Goal: Task Accomplishment & Management: Complete application form

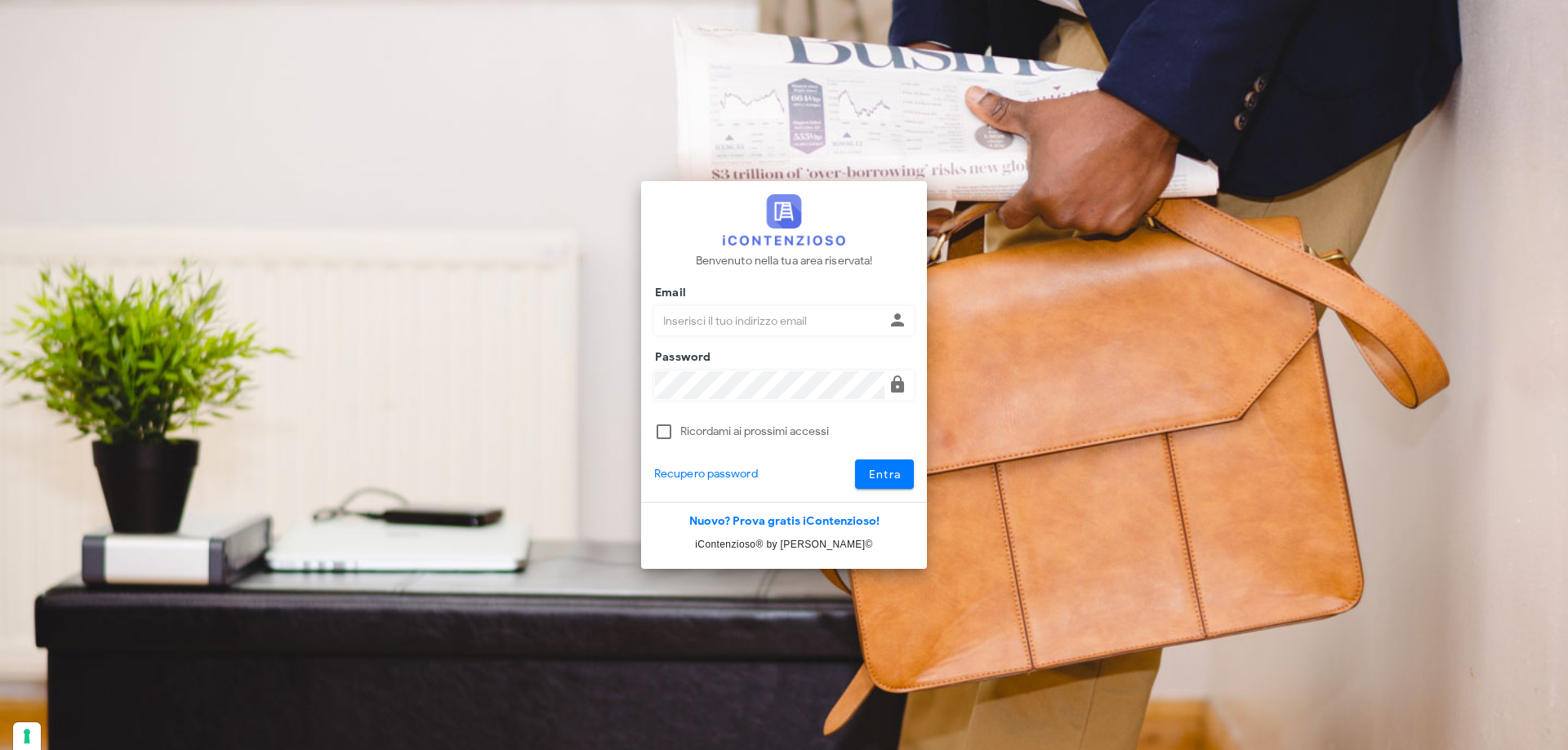
type input "p.rizza@studioassociatoadrev.it"
click at [884, 472] on span "Entra" at bounding box center [884, 474] width 33 height 13
drag, startPoint x: 884, startPoint y: 477, endPoint x: 813, endPoint y: 458, distance: 73.5
click at [883, 477] on span "Entra" at bounding box center [884, 474] width 33 height 13
click at [881, 477] on span "Entra" at bounding box center [884, 474] width 33 height 13
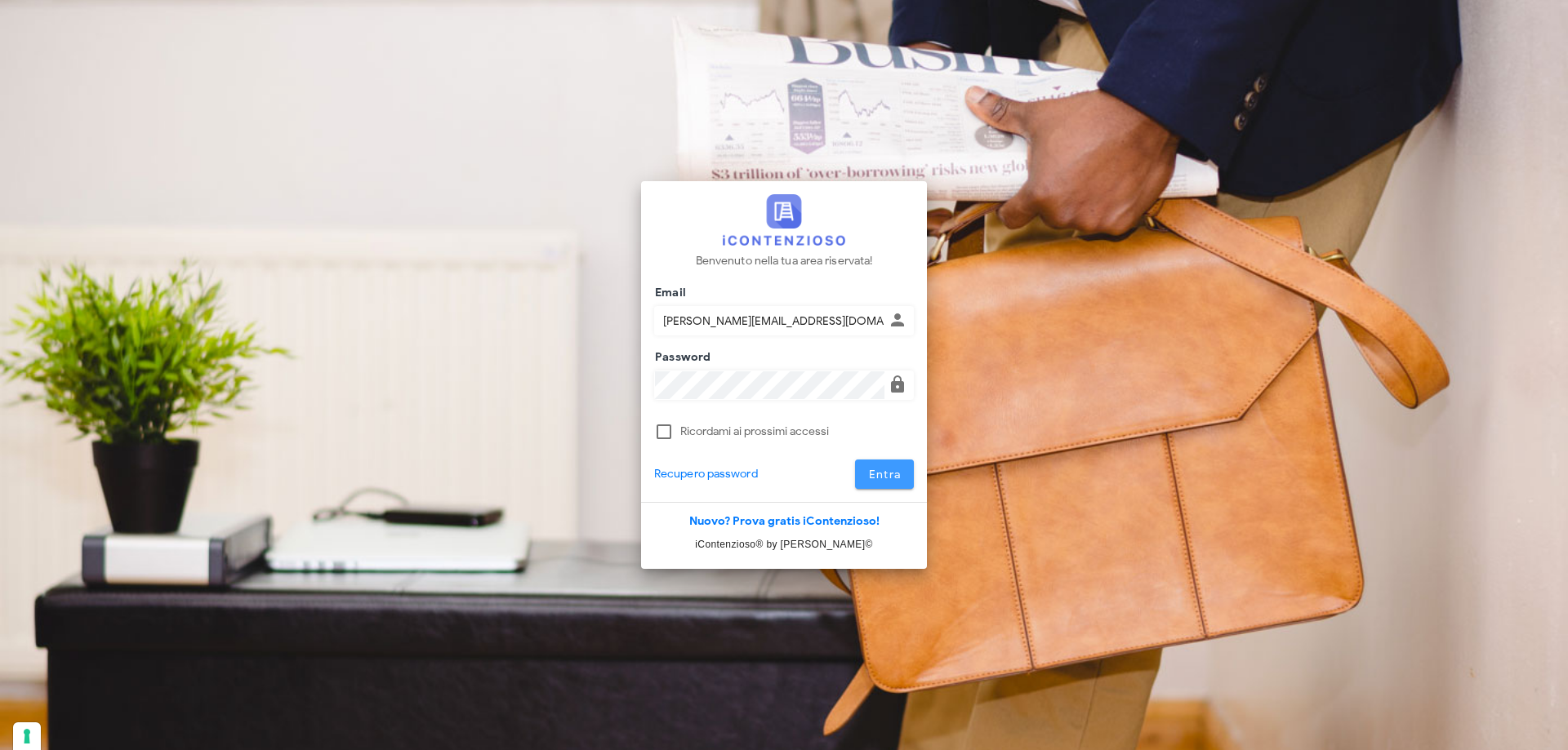
click at [877, 473] on span "Entra" at bounding box center [884, 474] width 33 height 13
click at [877, 471] on span "Entra" at bounding box center [884, 474] width 33 height 13
click at [873, 463] on button "Entra" at bounding box center [884, 474] width 59 height 30
type input "p.rizza@studioassociatoadrev.it"
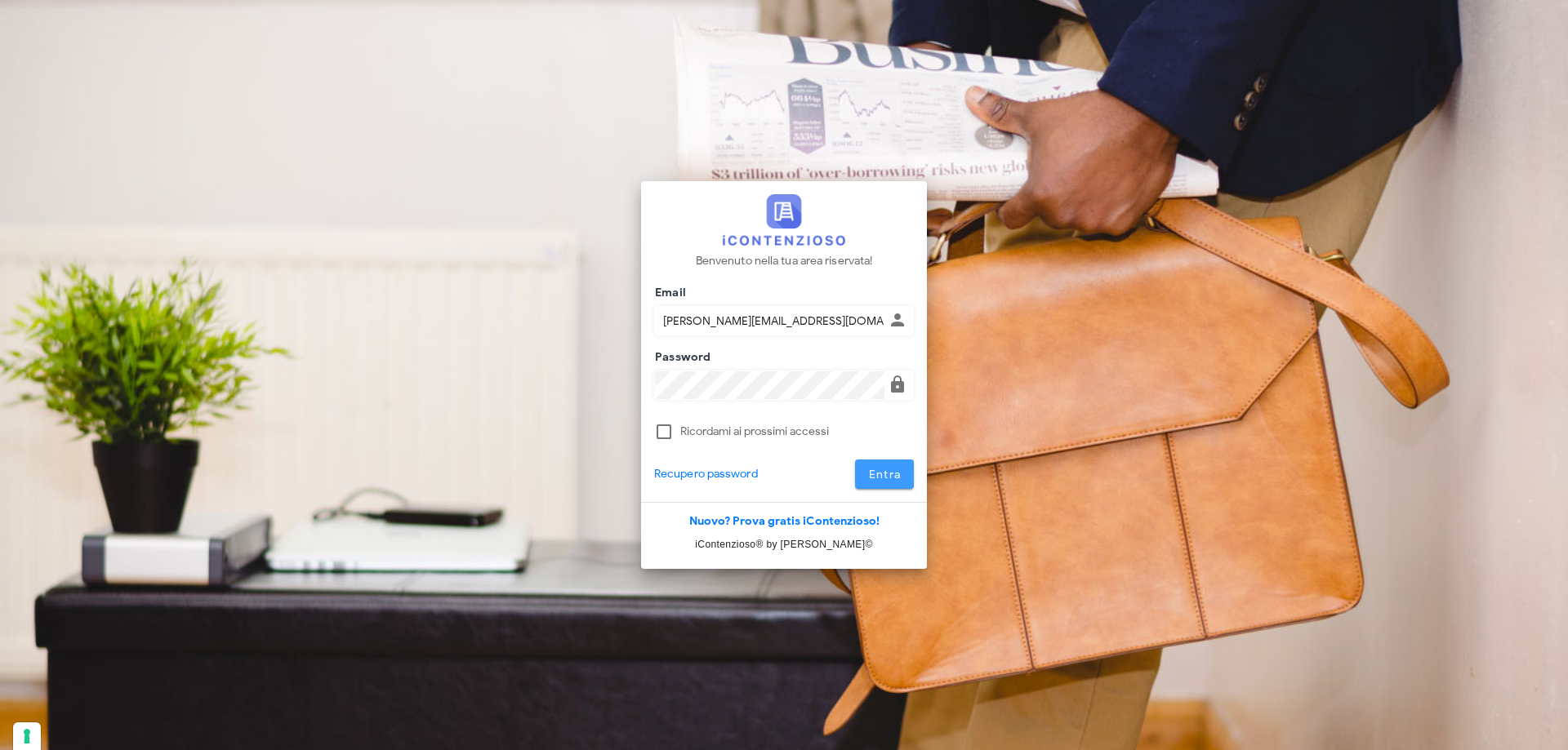
click at [890, 472] on span "Entra" at bounding box center [884, 474] width 33 height 13
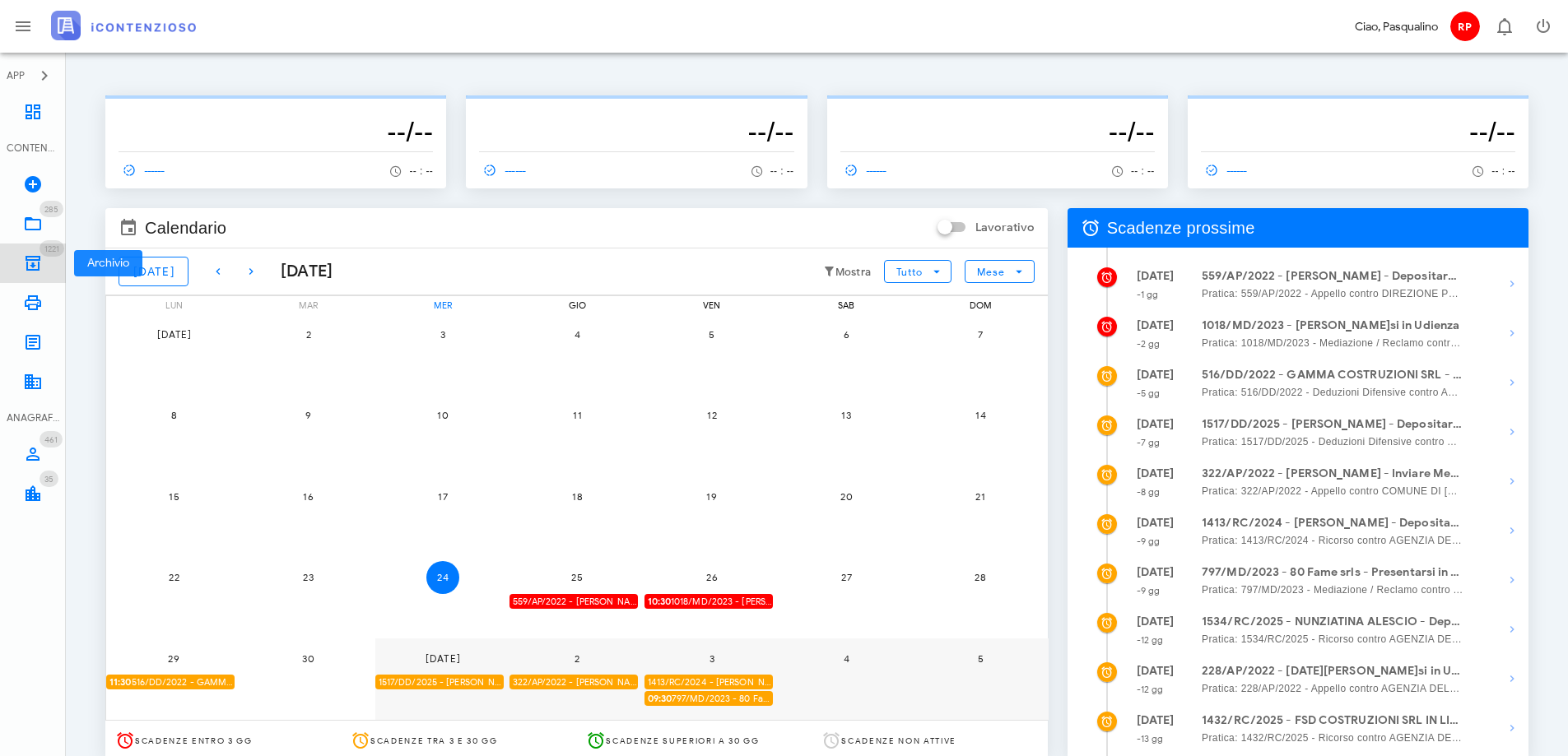
click at [35, 265] on icon at bounding box center [33, 263] width 20 height 20
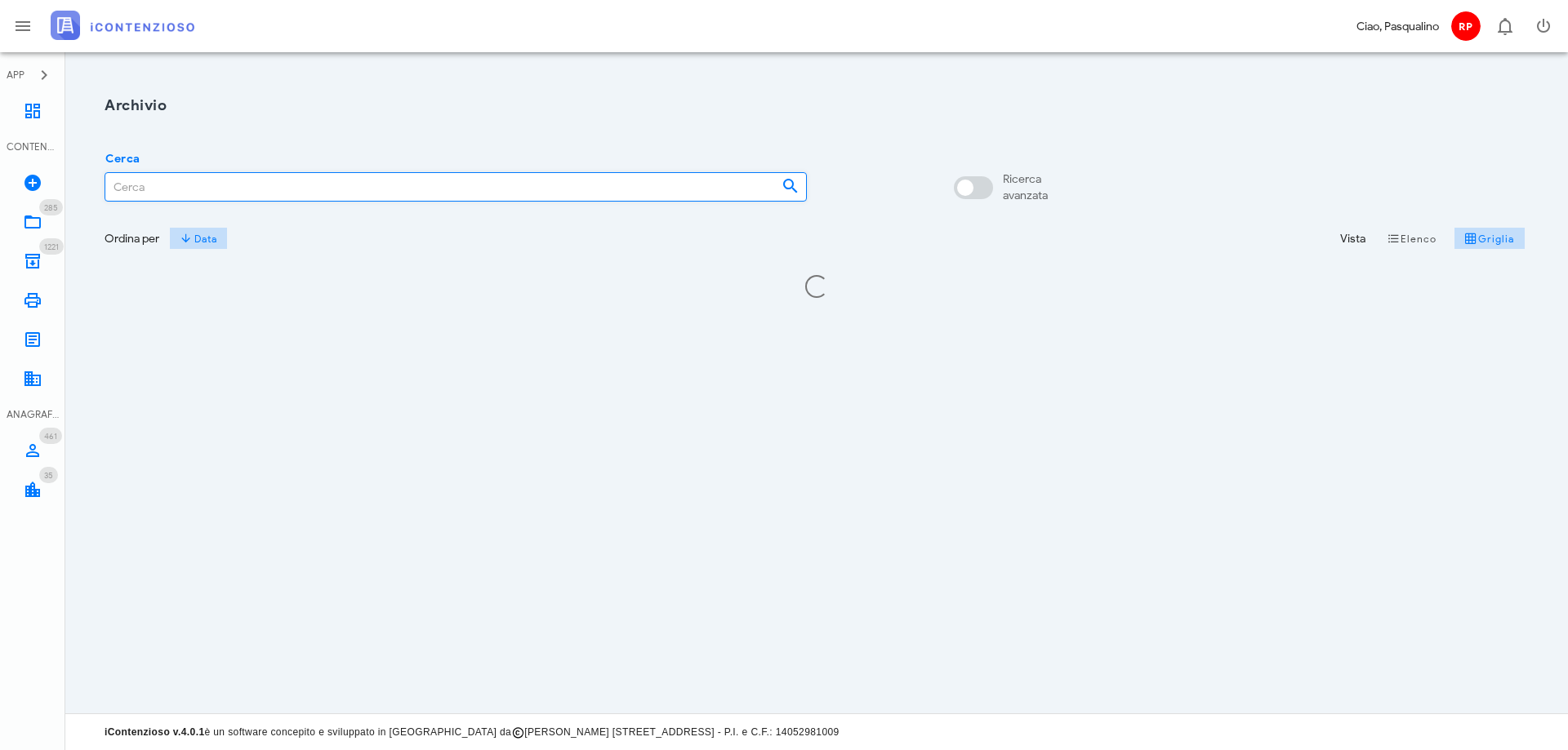
click at [218, 198] on input "Cerca" at bounding box center [437, 187] width 663 height 28
type input "e"
type input "01274680899"
drag, startPoint x: 217, startPoint y: 194, endPoint x: -4, endPoint y: 197, distance: 221.0
click at [0, 197] on html "APP Dashboard CONTENZIOSO Nuovo Contenzioso 285 In Lavorazione 285 1221 Archivi…" at bounding box center [784, 375] width 1568 height 750
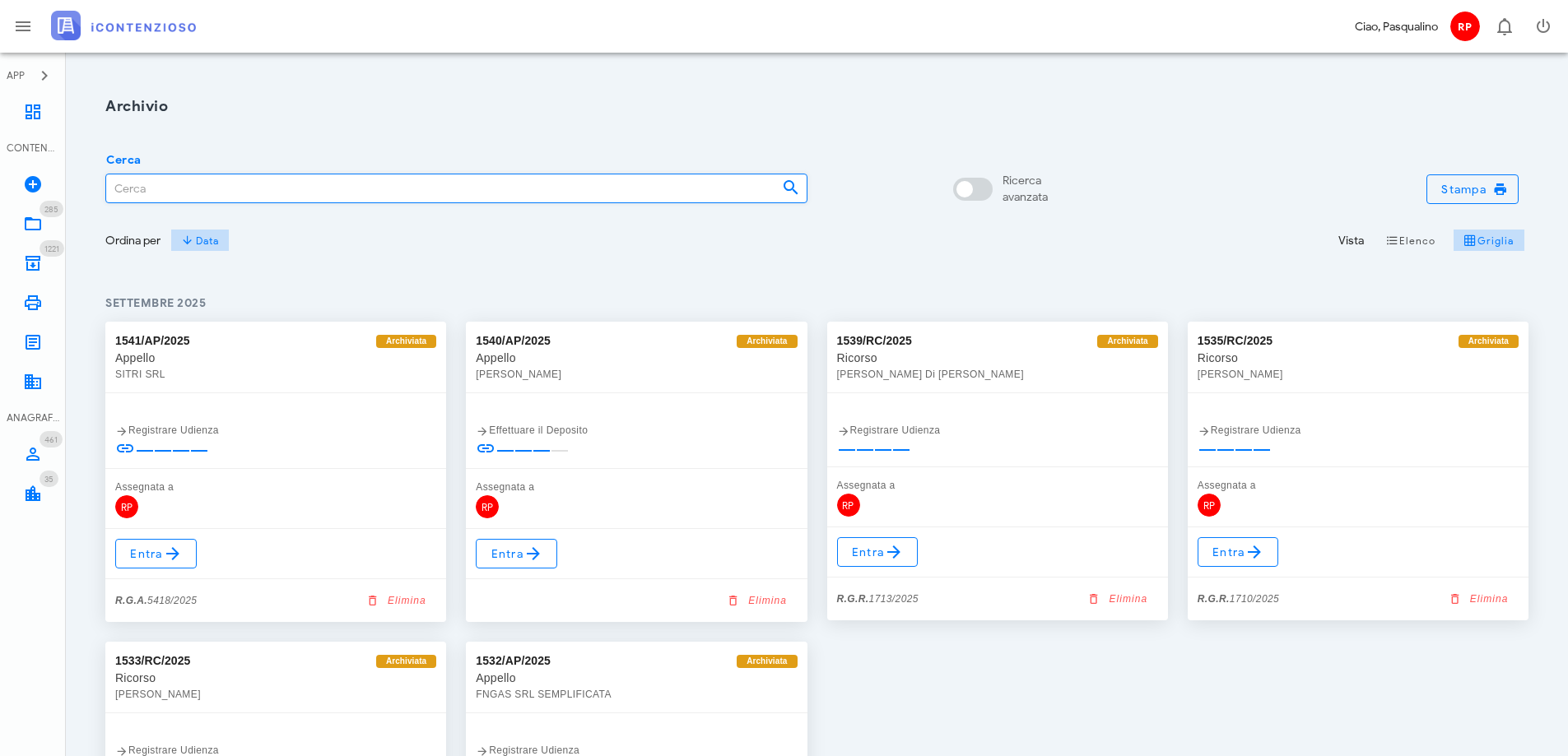
click at [159, 185] on input "Cerca" at bounding box center [438, 188] width 663 height 28
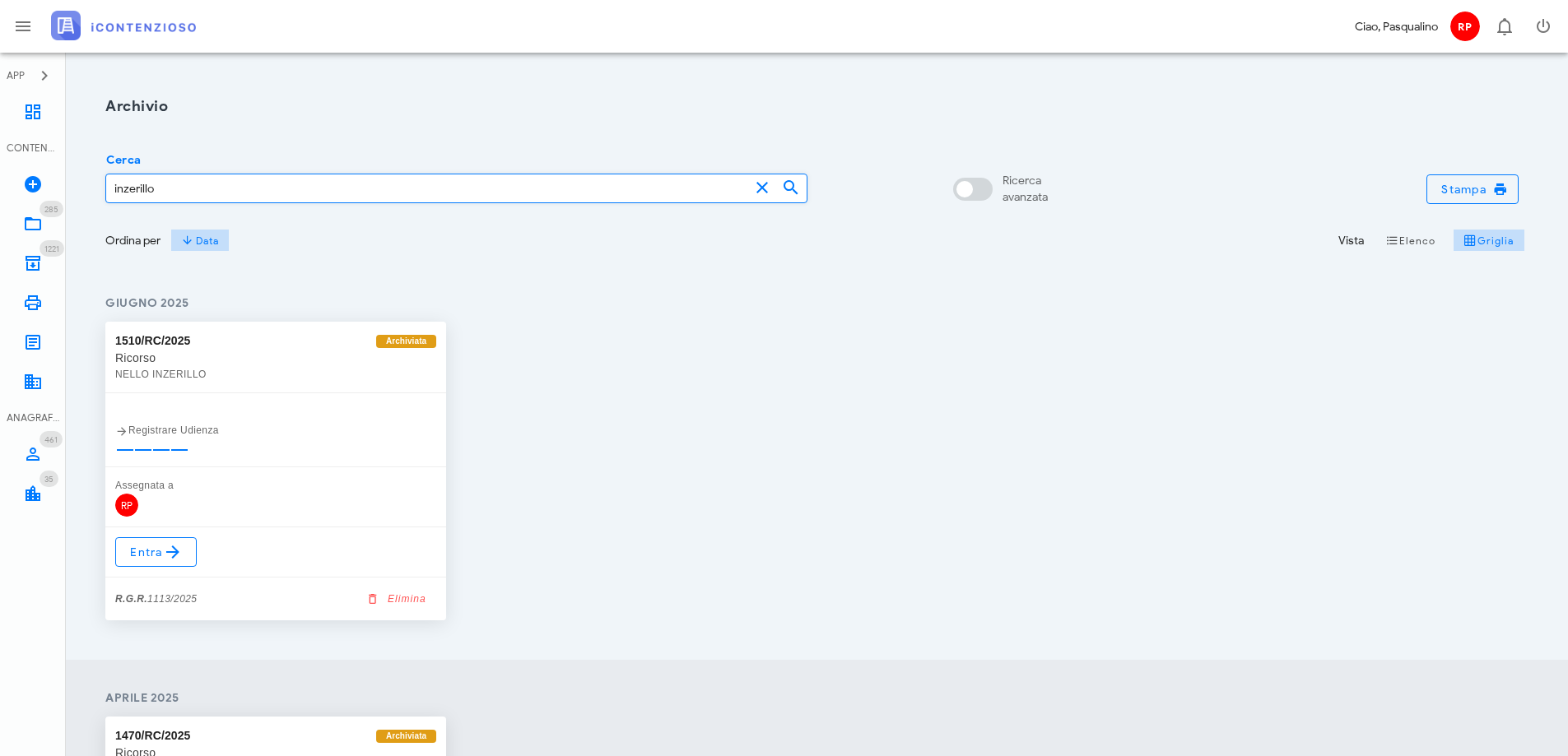
drag, startPoint x: -35, startPoint y: 191, endPoint x: -130, endPoint y: 175, distance: 96.3
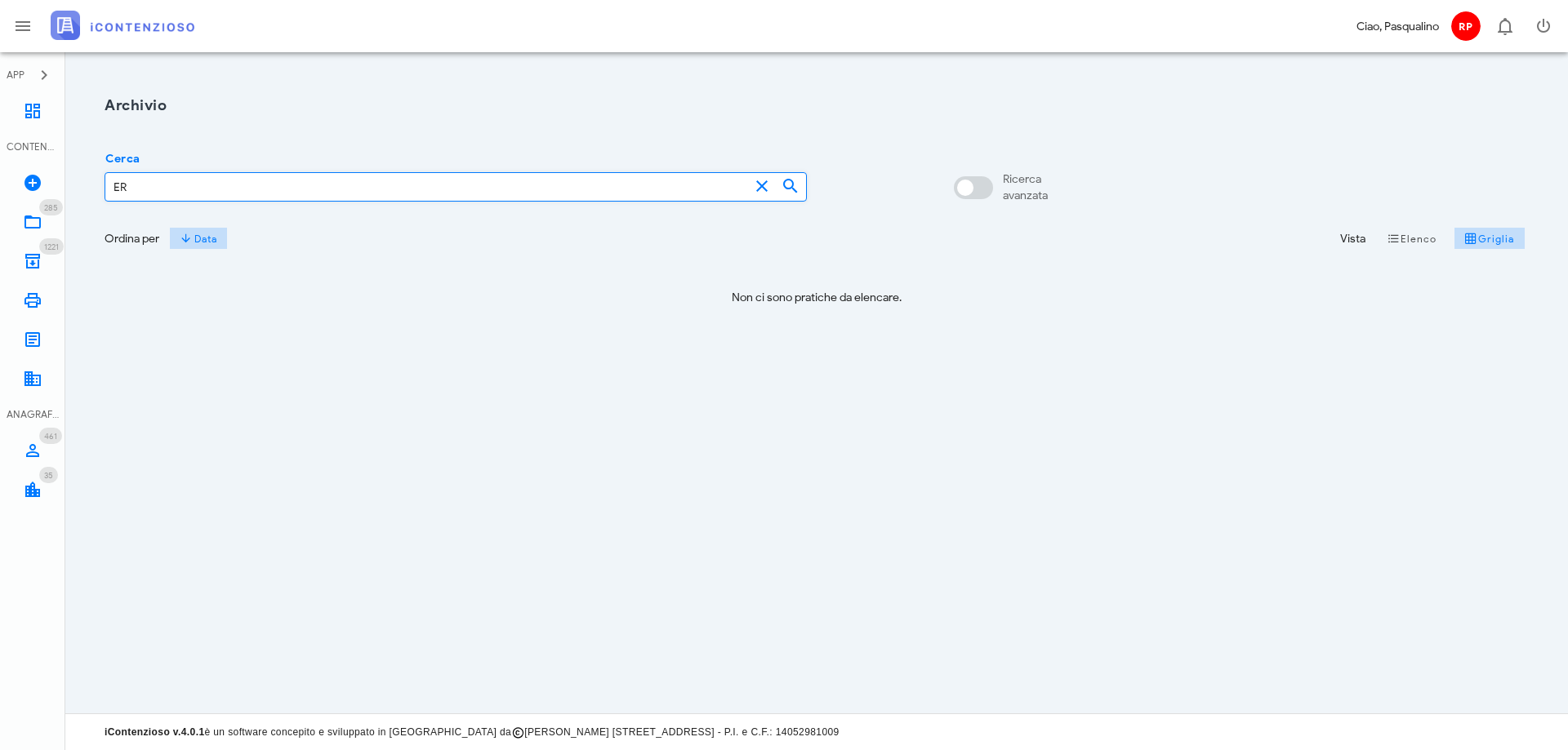
type input "E"
type input "errebi"
click at [46, 219] on link "285 In Lavorazione 285" at bounding box center [32, 222] width 66 height 40
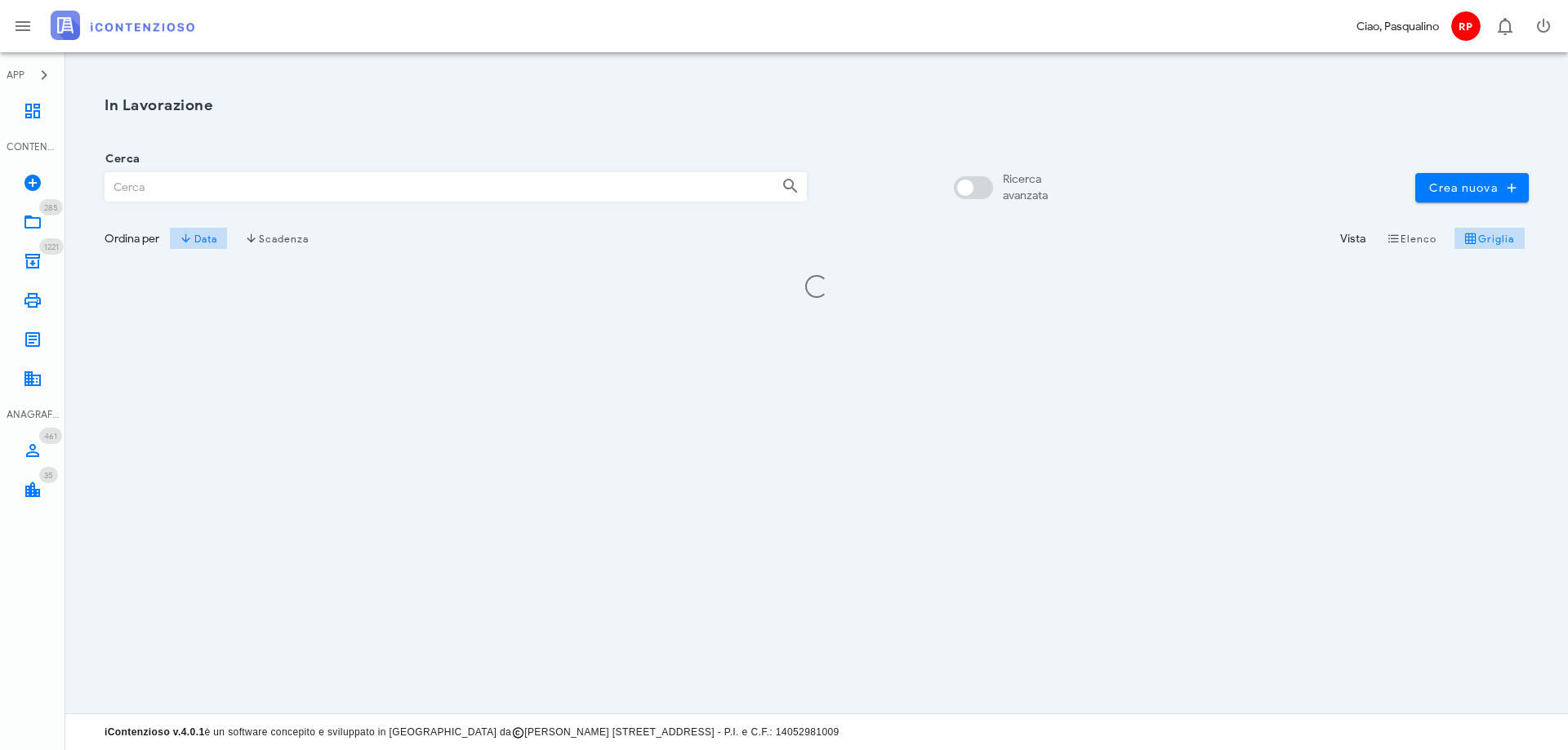
drag, startPoint x: 0, startPoint y: 0, endPoint x: 166, endPoint y: 181, distance: 245.6
click at [166, 181] on input "Cerca" at bounding box center [437, 187] width 663 height 28
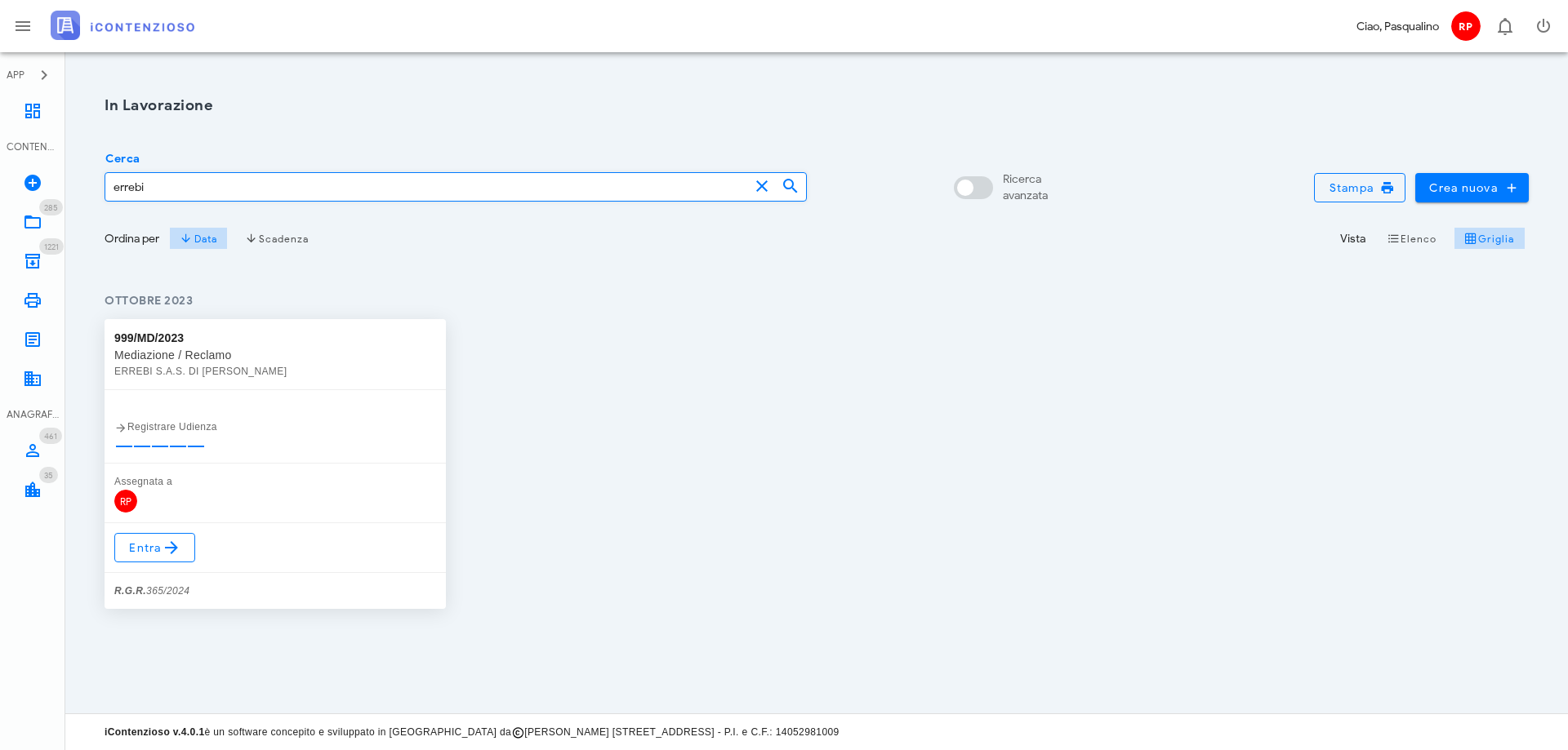
type input "errebi"
click at [125, 554] on link "Entra" at bounding box center [155, 547] width 81 height 30
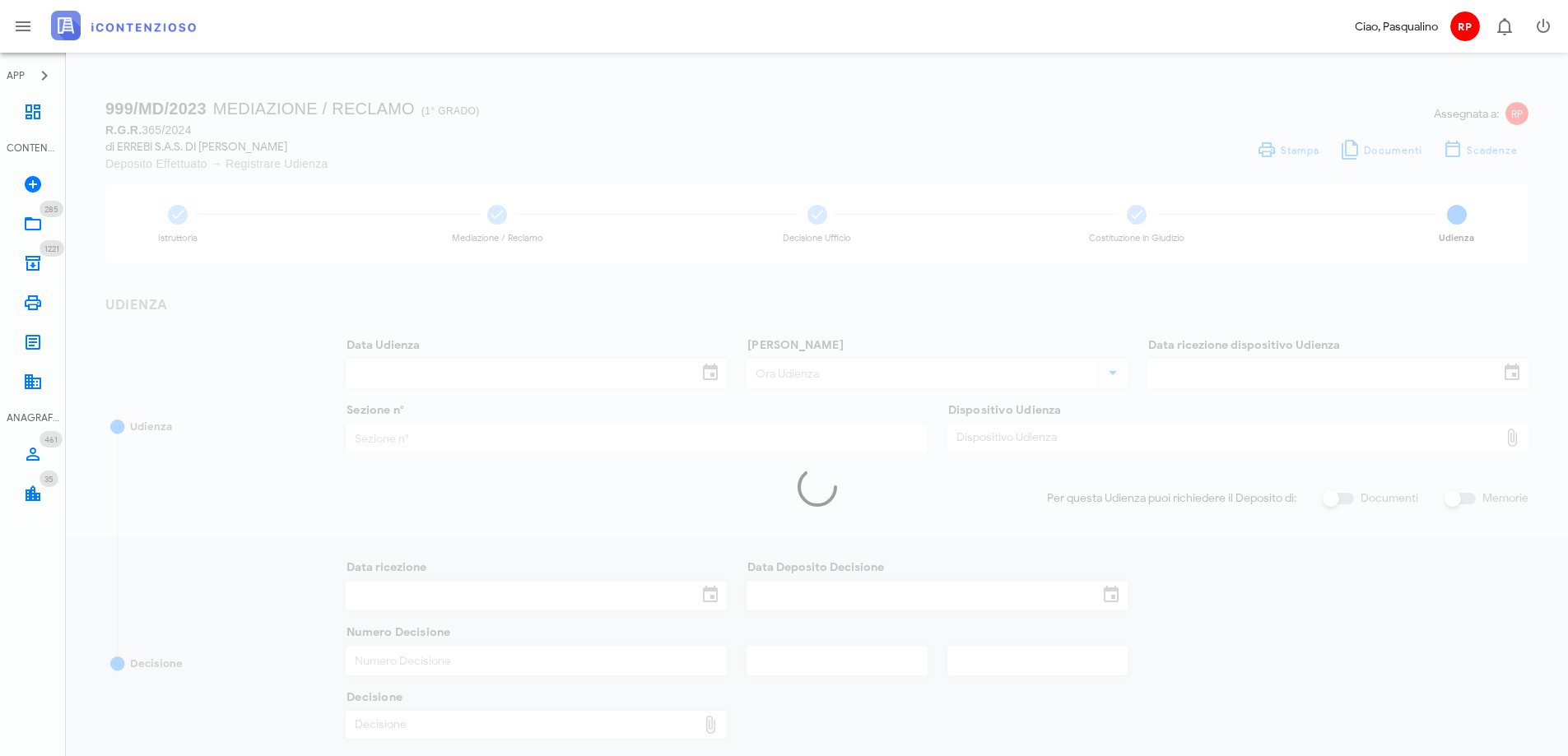
type input "[DATE]"
type input "09:30"
type input "1"
checkbox input "true"
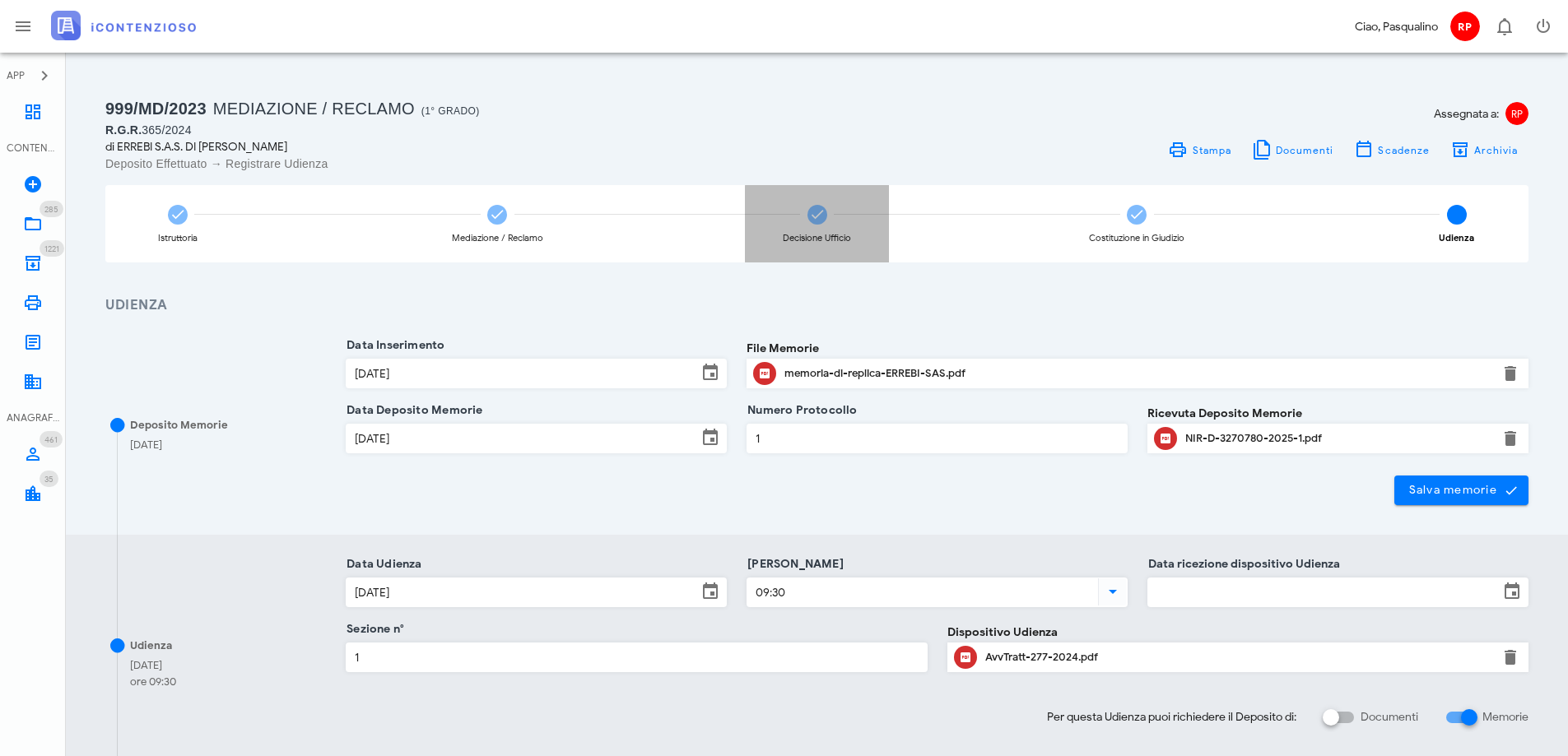
click at [809, 211] on icon at bounding box center [817, 215] width 16 height 16
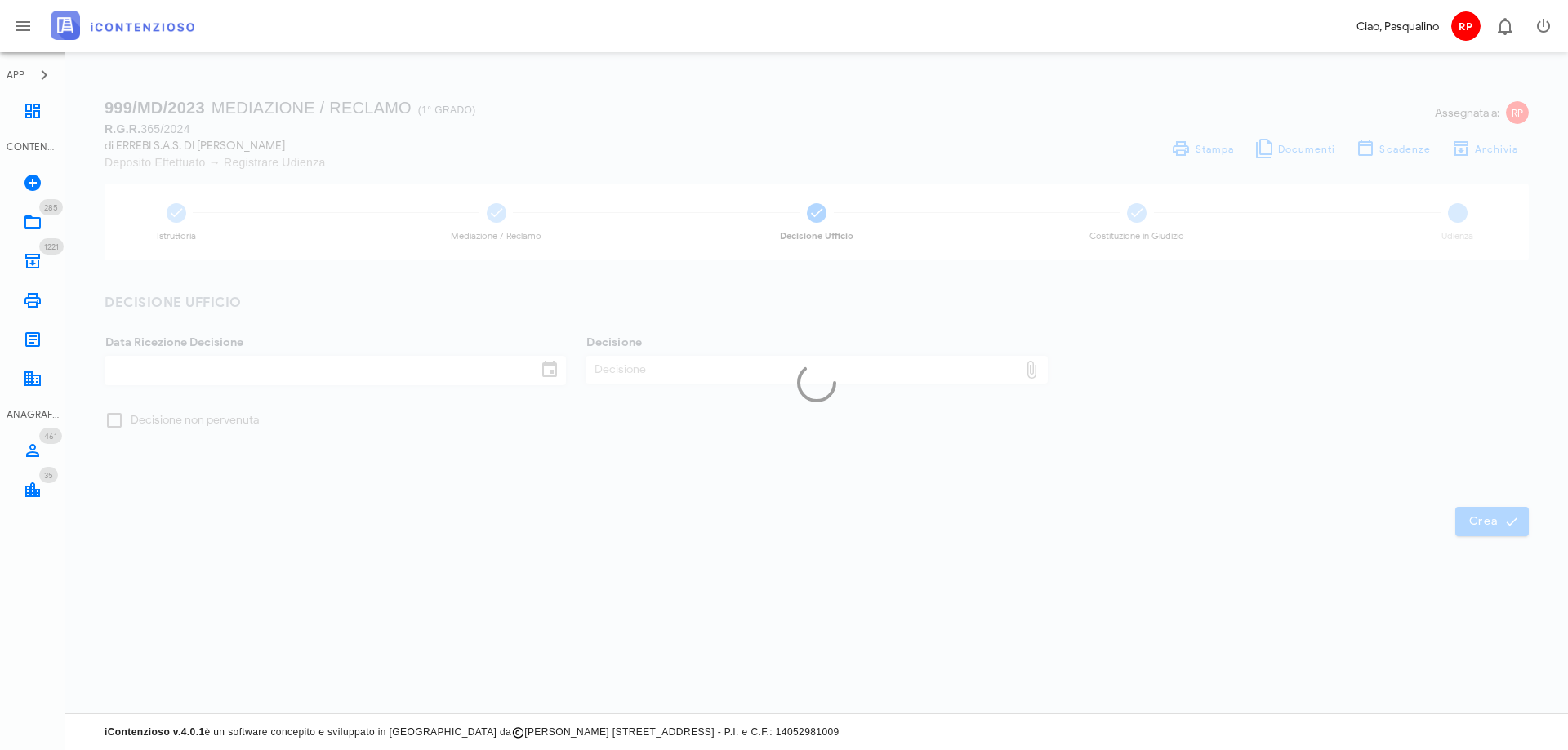
checkbox input "true"
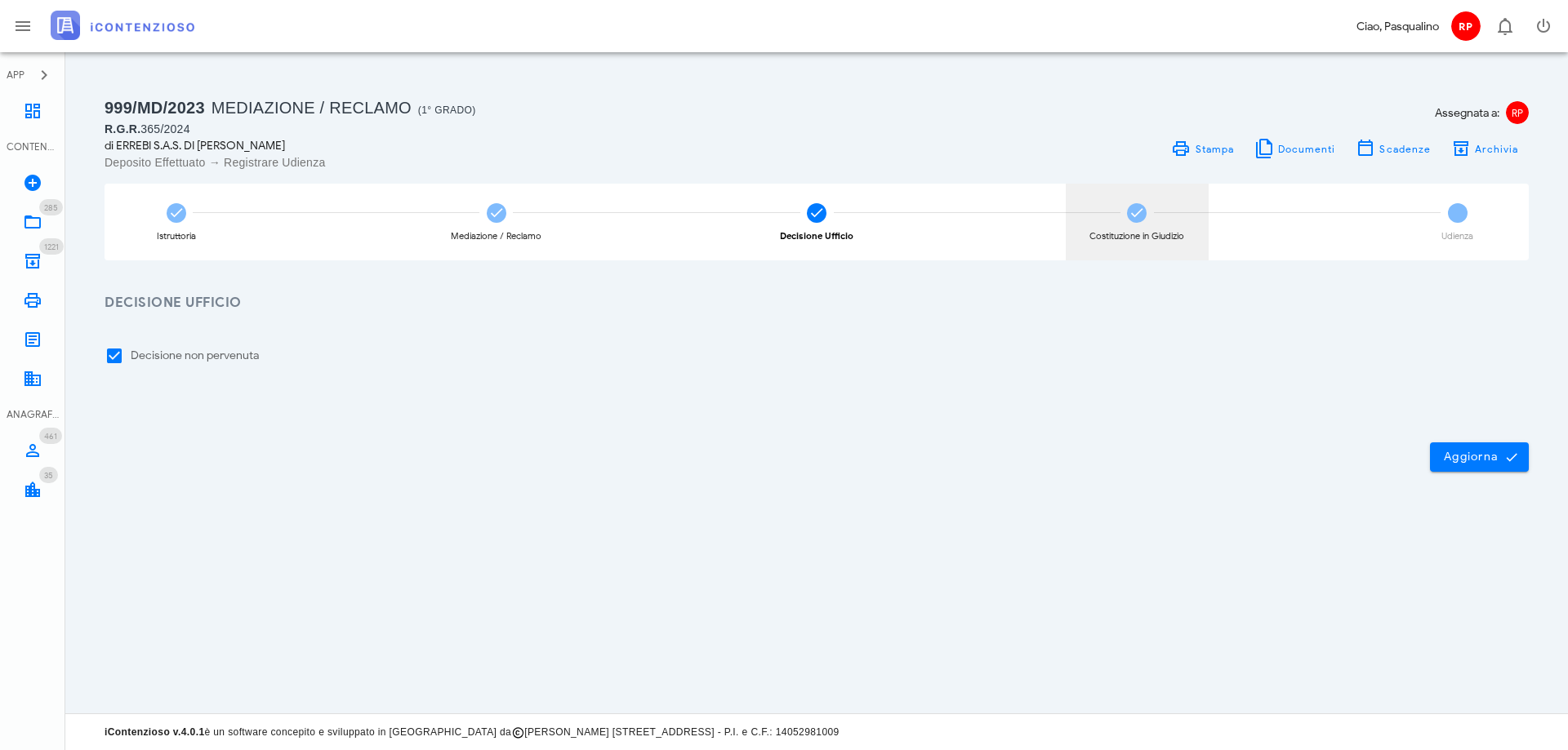
click at [1138, 216] on icon at bounding box center [1137, 213] width 16 height 16
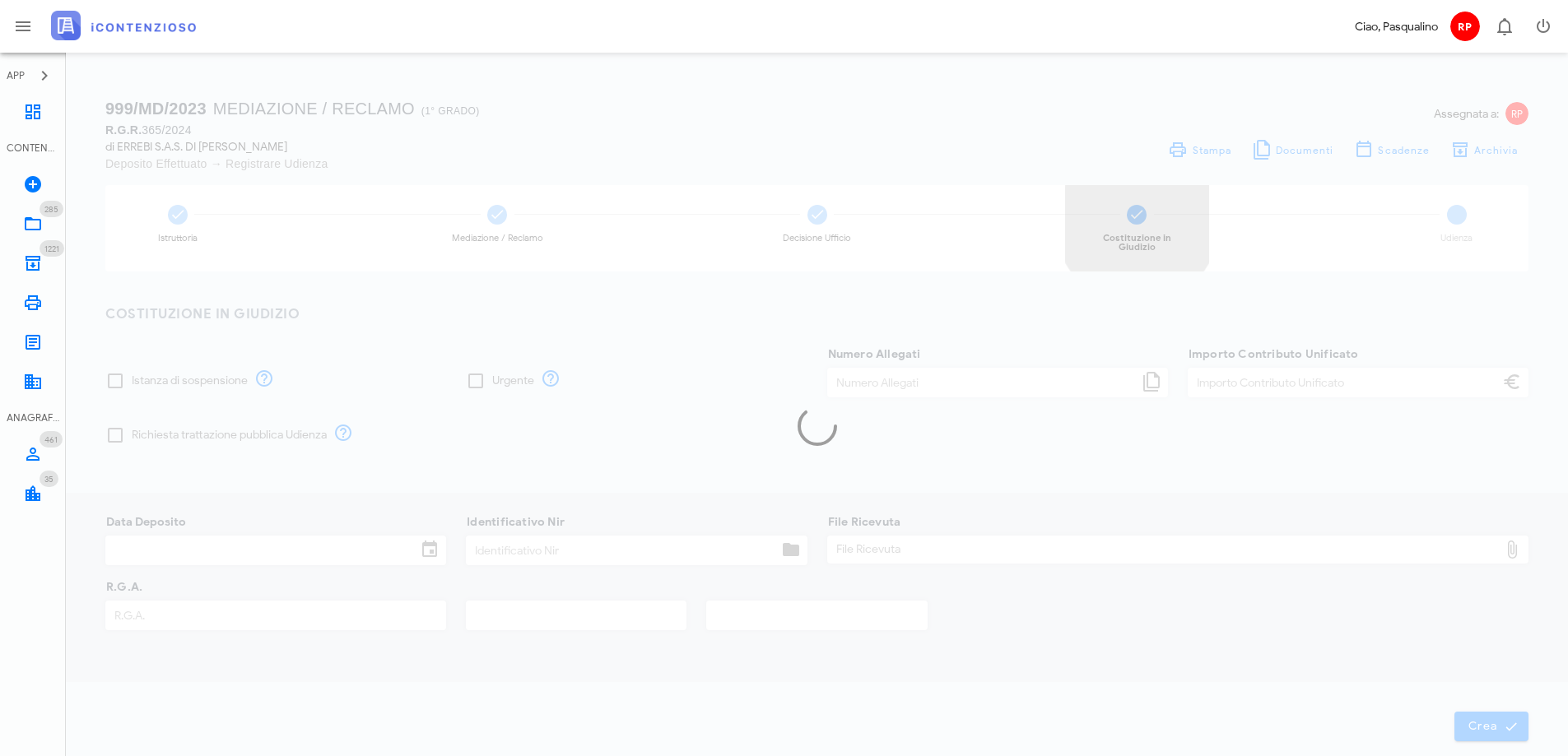
type input "120,00"
type input "[DATE]"
type input "333"
type input "365"
type input "2024"
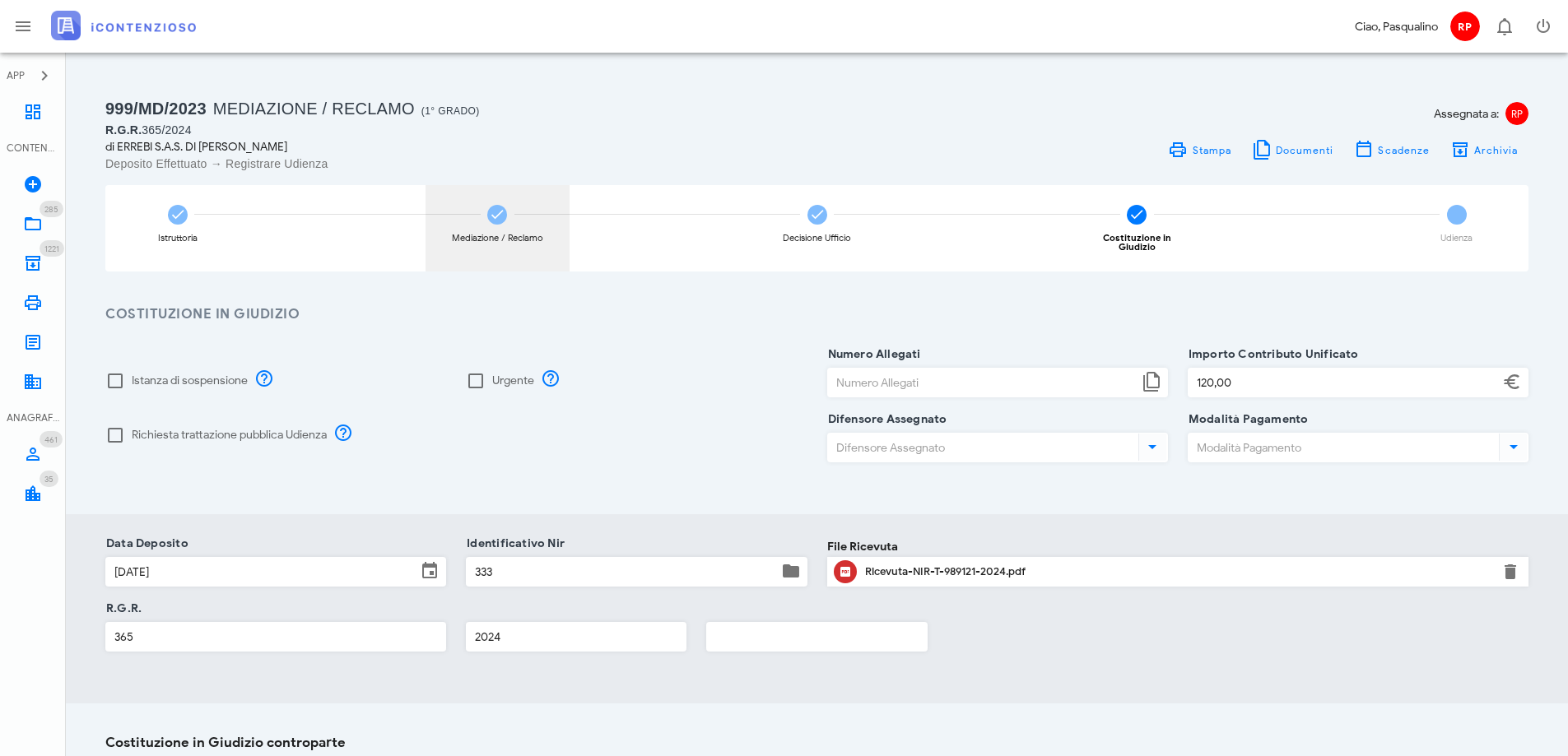
click at [491, 205] on div "Mediazione / Reclamo" at bounding box center [497, 227] width 144 height 86
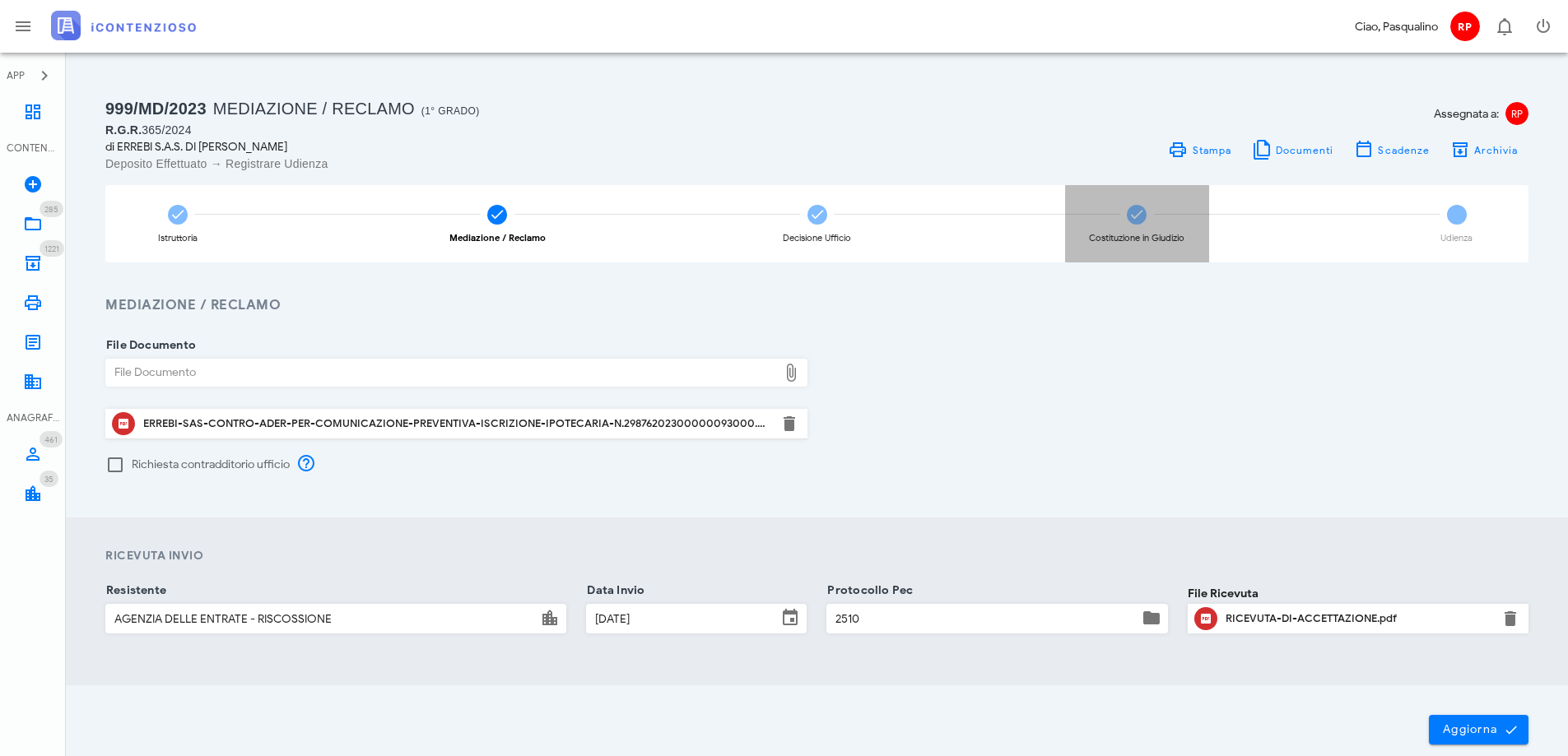
click at [1130, 221] on icon at bounding box center [1137, 215] width 16 height 16
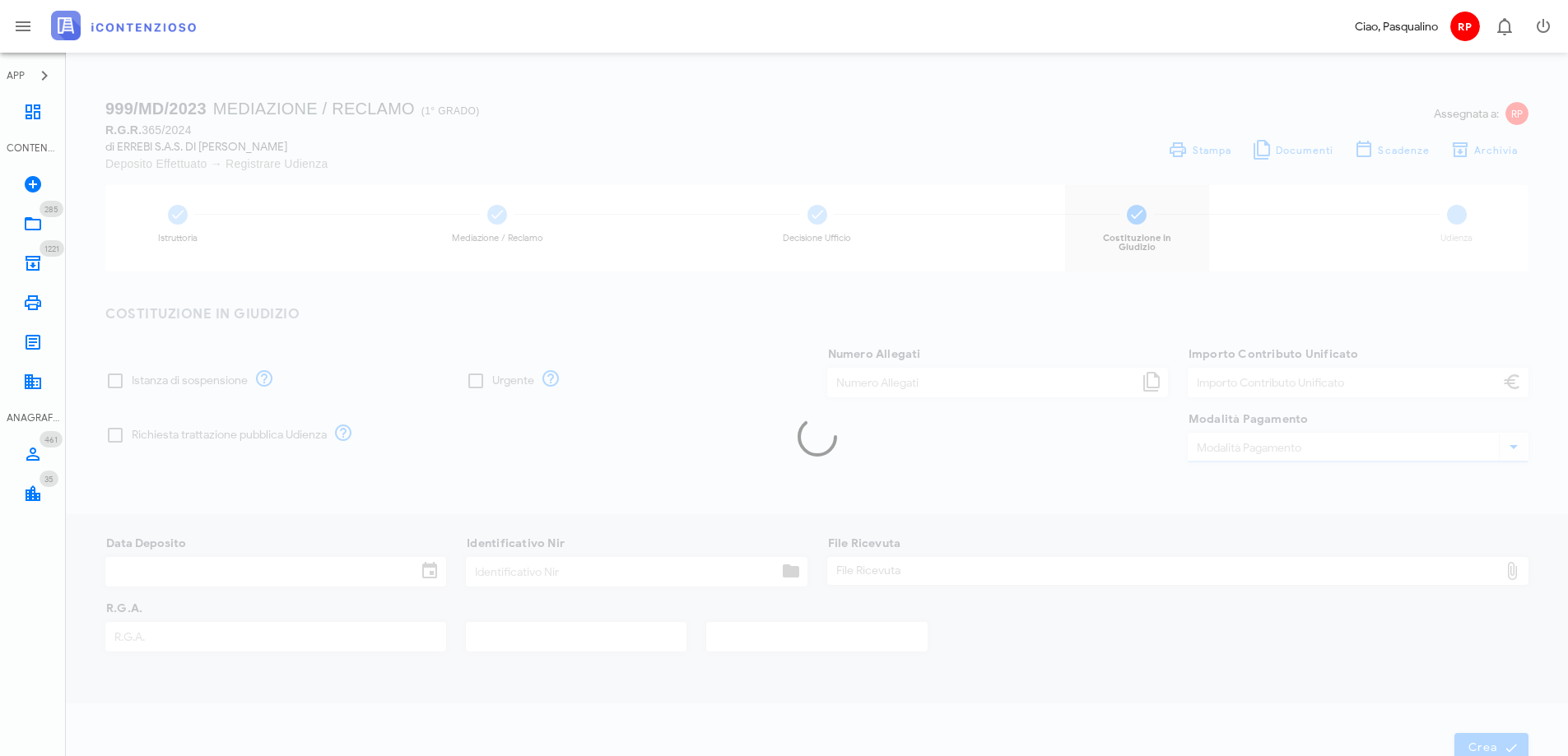
type input "120,00"
type input "08/02/2024"
type input "333"
type input "365"
type input "2024"
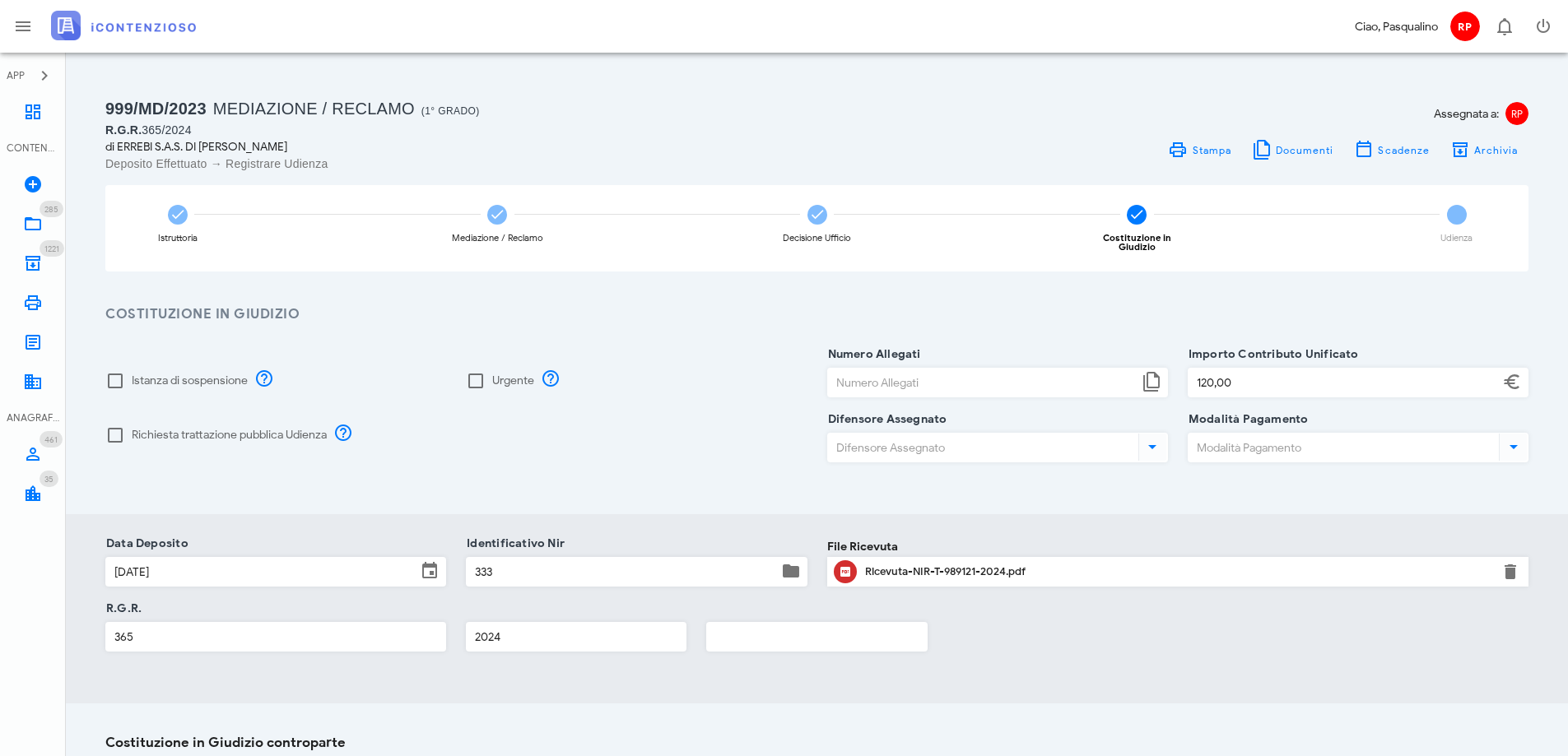
click at [341, 689] on div "Data Deposito 08/02/2024 Identificativo Nir 333 File Ricevuta File Ricevuta Fil…" at bounding box center [817, 608] width 1502 height 189
click at [500, 217] on icon at bounding box center [497, 215] width 16 height 16
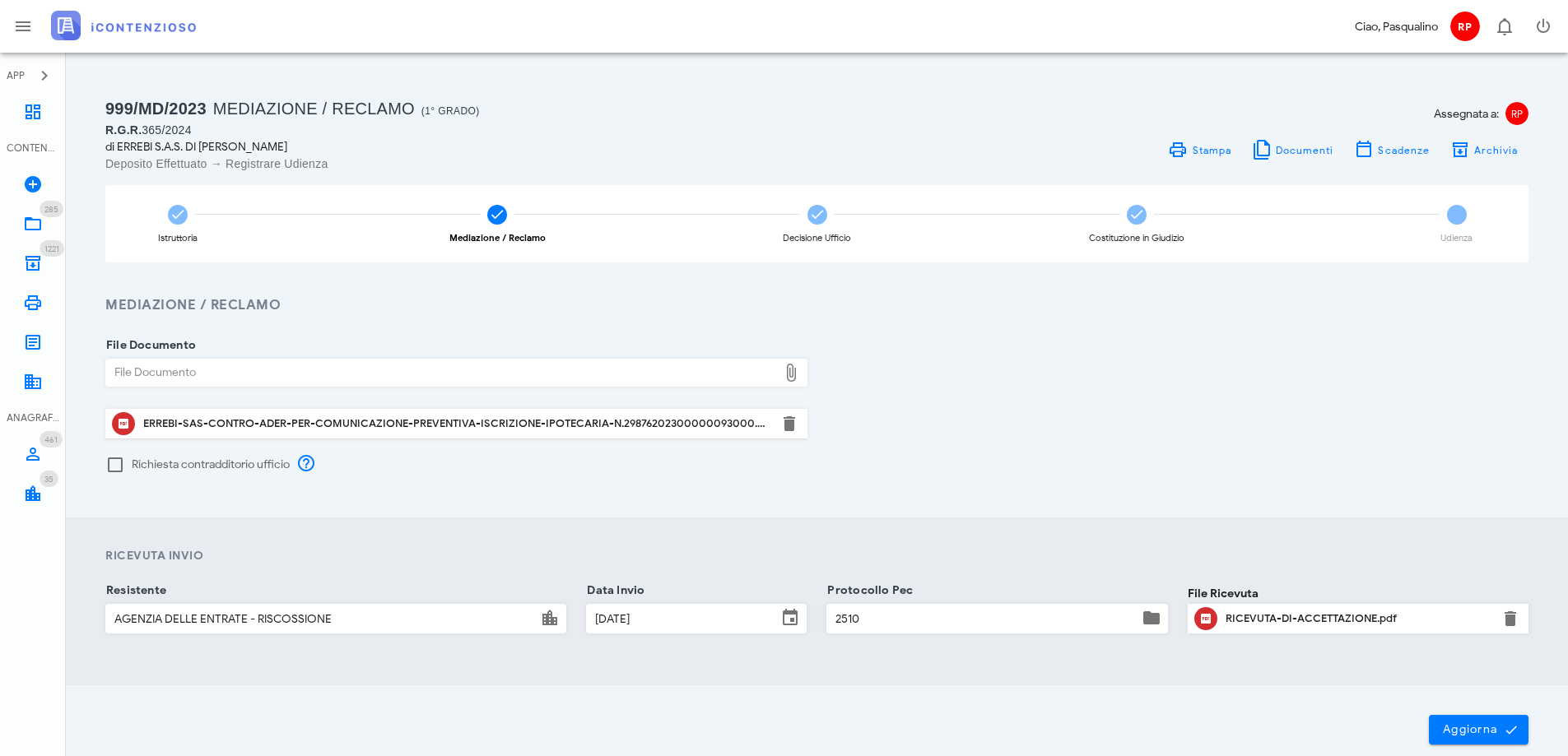
scroll to position [82, 0]
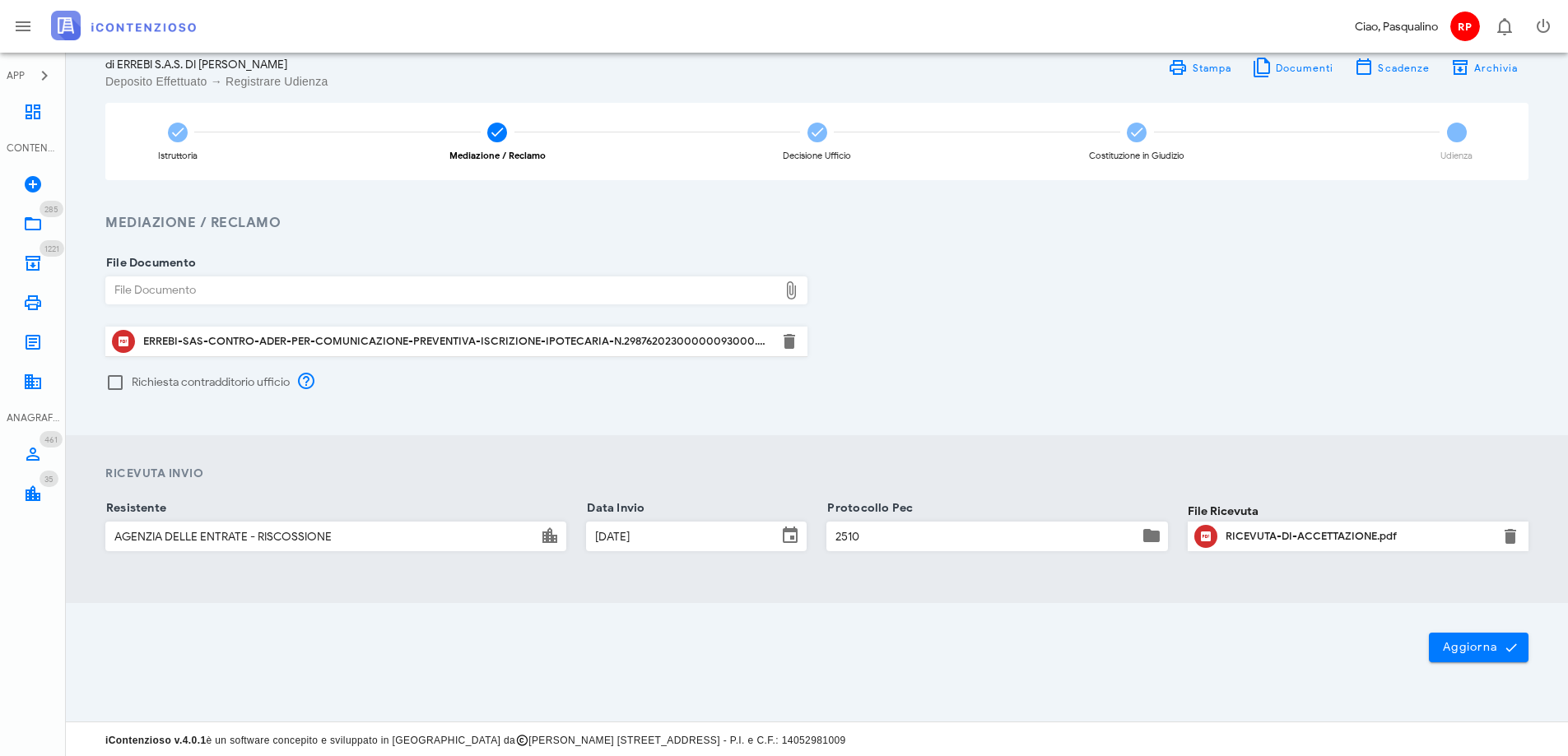
click at [480, 333] on div "ERREBI-SAS-CONTRO-ADER-PER-COMUNICAZIONE-PREVENTIVA-ISCRIZIONE-IPOTECARIA-N.298…" at bounding box center [457, 341] width 627 height 26
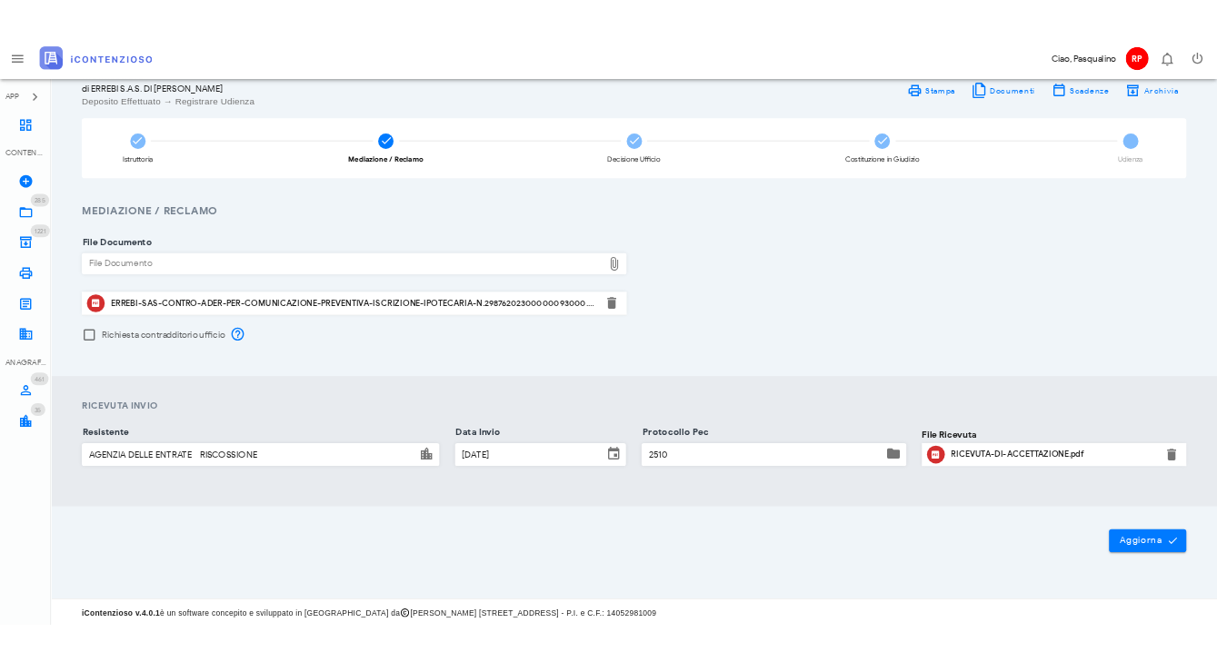
scroll to position [94, 0]
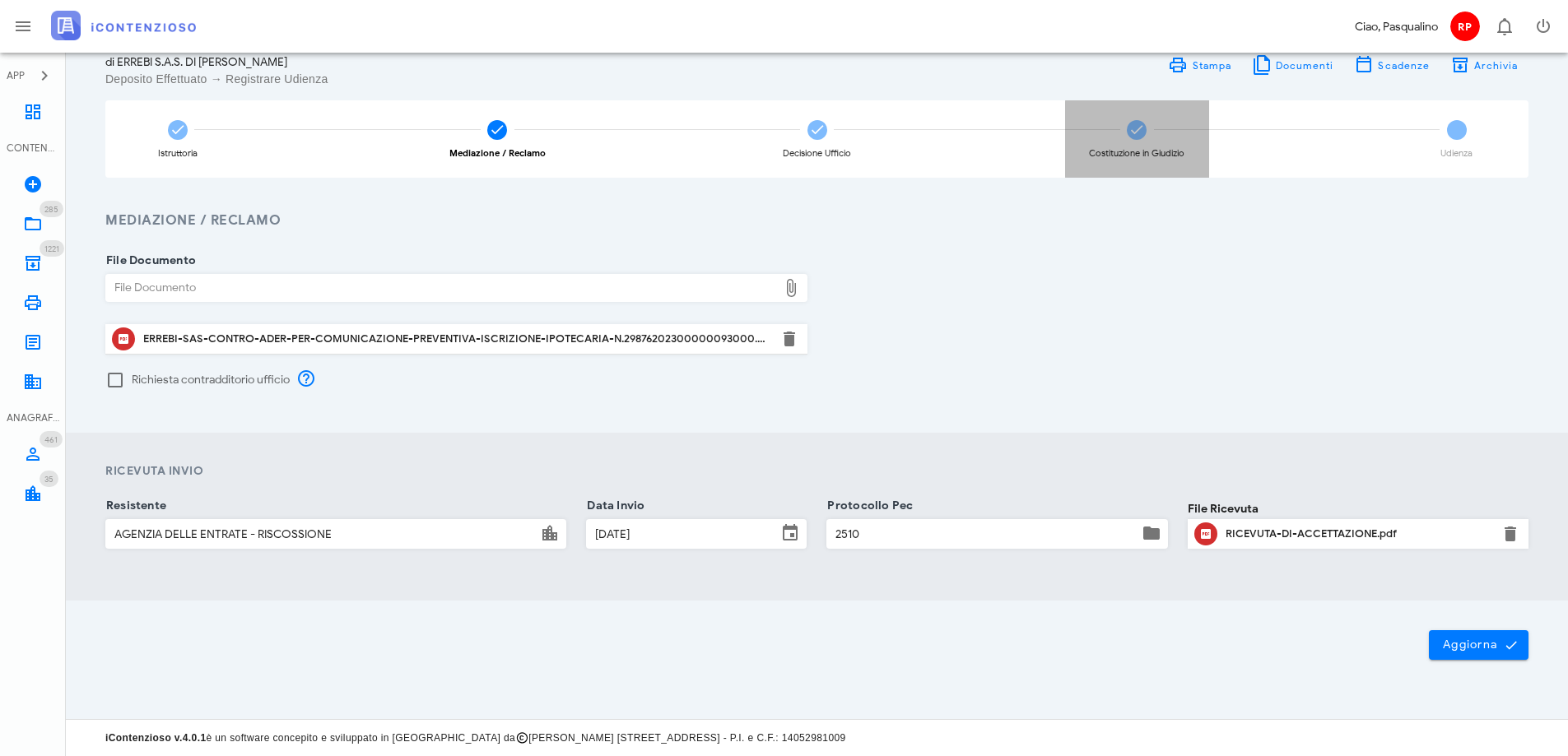
click at [1131, 130] on icon at bounding box center [1137, 129] width 16 height 16
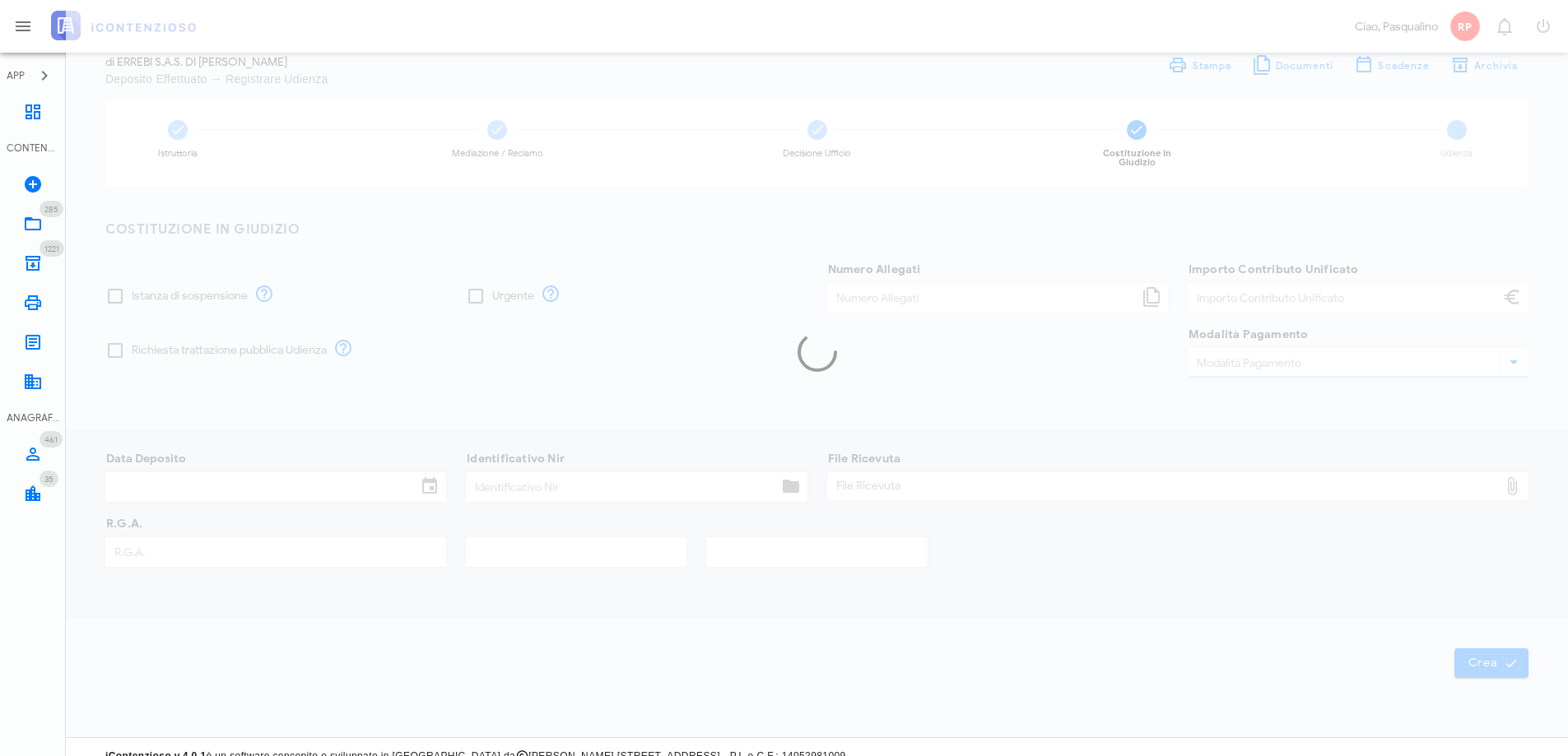
type input "120,00"
type input "08/02/2024"
type input "333"
type input "365"
type input "2024"
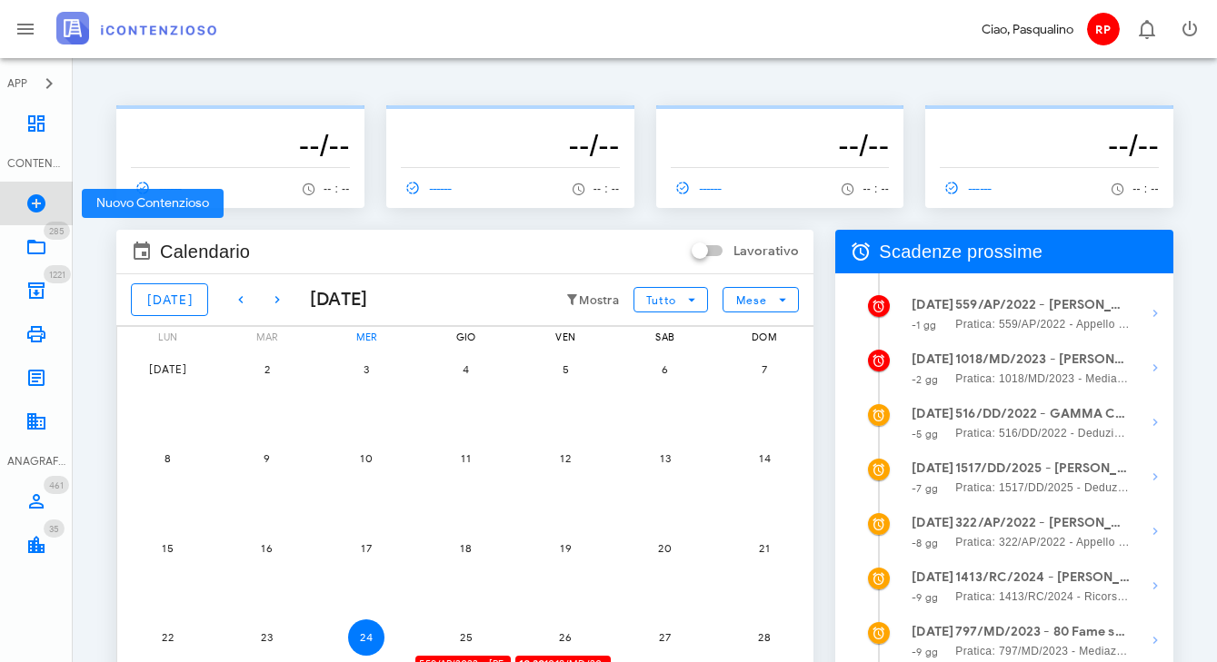
click at [54, 204] on link "Nuovo Contenzioso" at bounding box center [36, 204] width 73 height 44
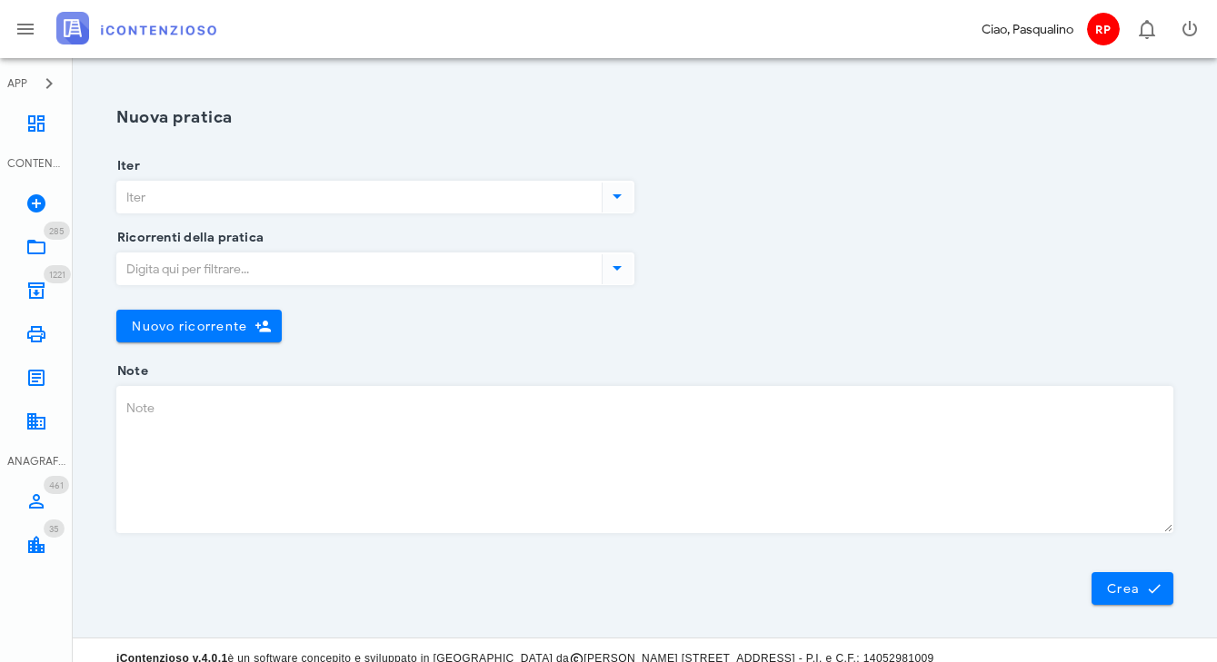
click at [280, 211] on input "Iter" at bounding box center [357, 197] width 481 height 31
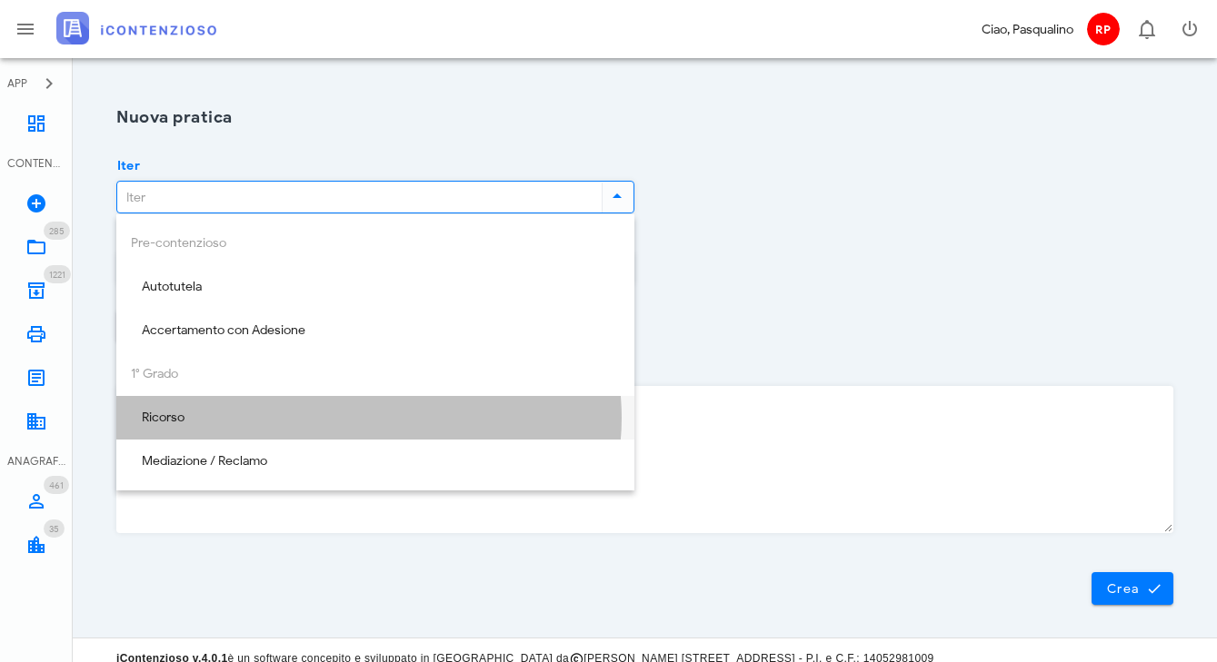
click at [258, 423] on div "Ricorso" at bounding box center [375, 418] width 489 height 15
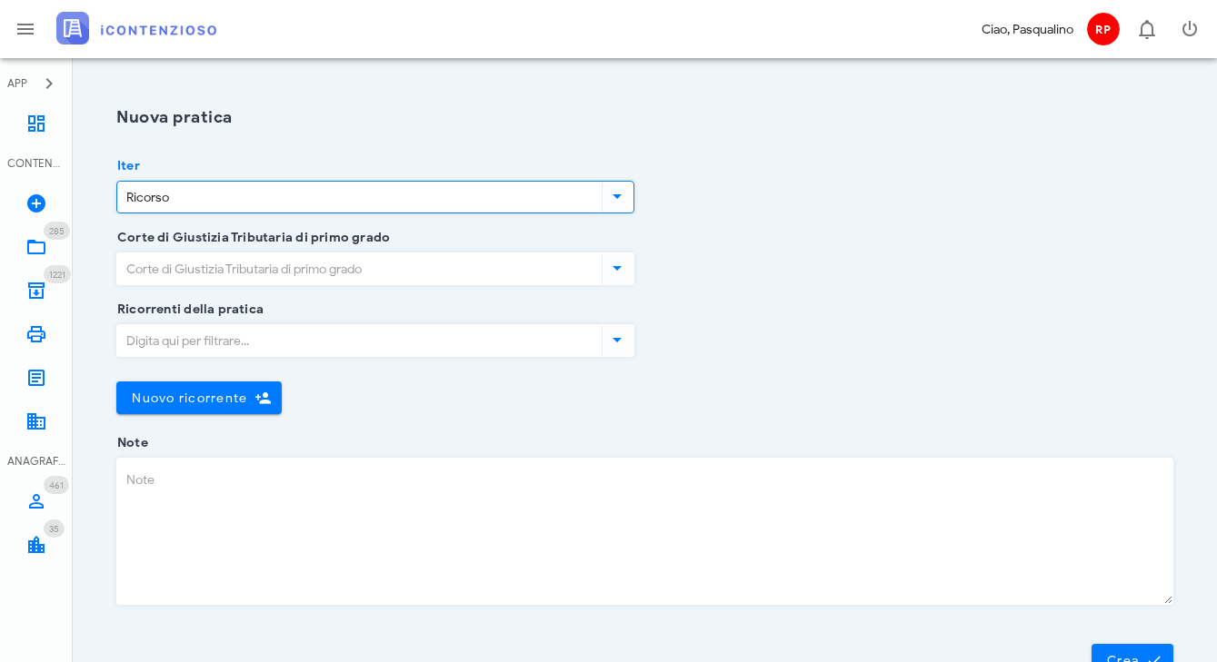
click at [280, 200] on input "Ricorso" at bounding box center [357, 197] width 481 height 31
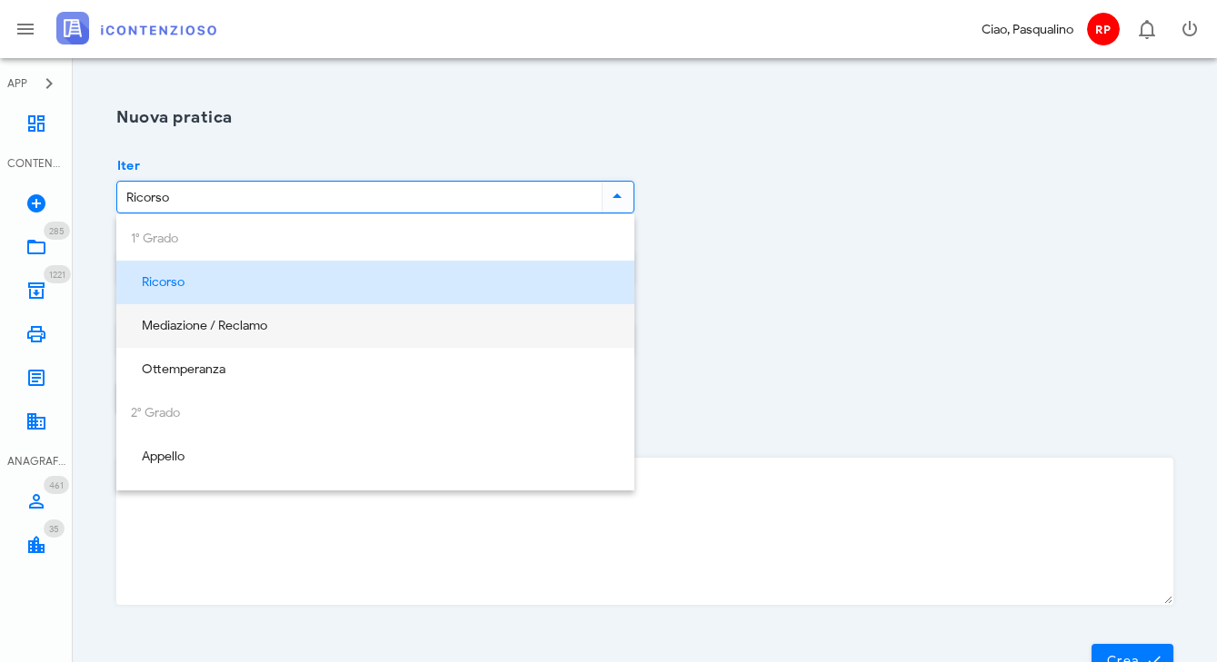
scroll to position [182, 0]
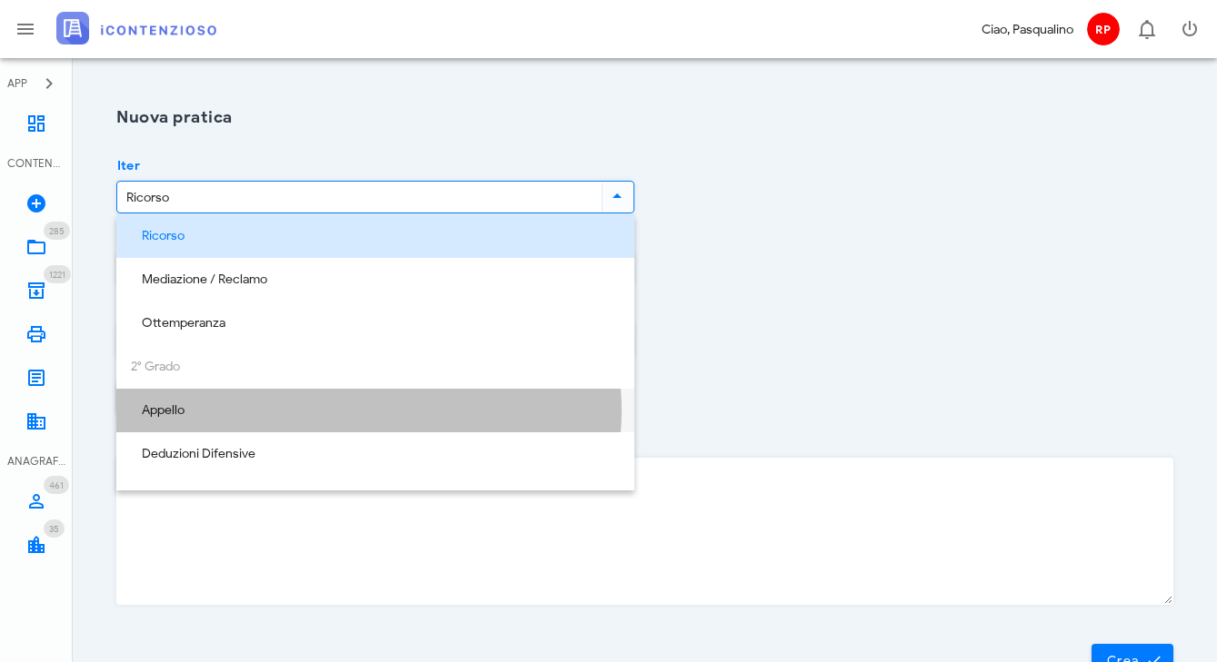
click at [386, 411] on div "Appello" at bounding box center [375, 410] width 489 height 15
type input "Appello"
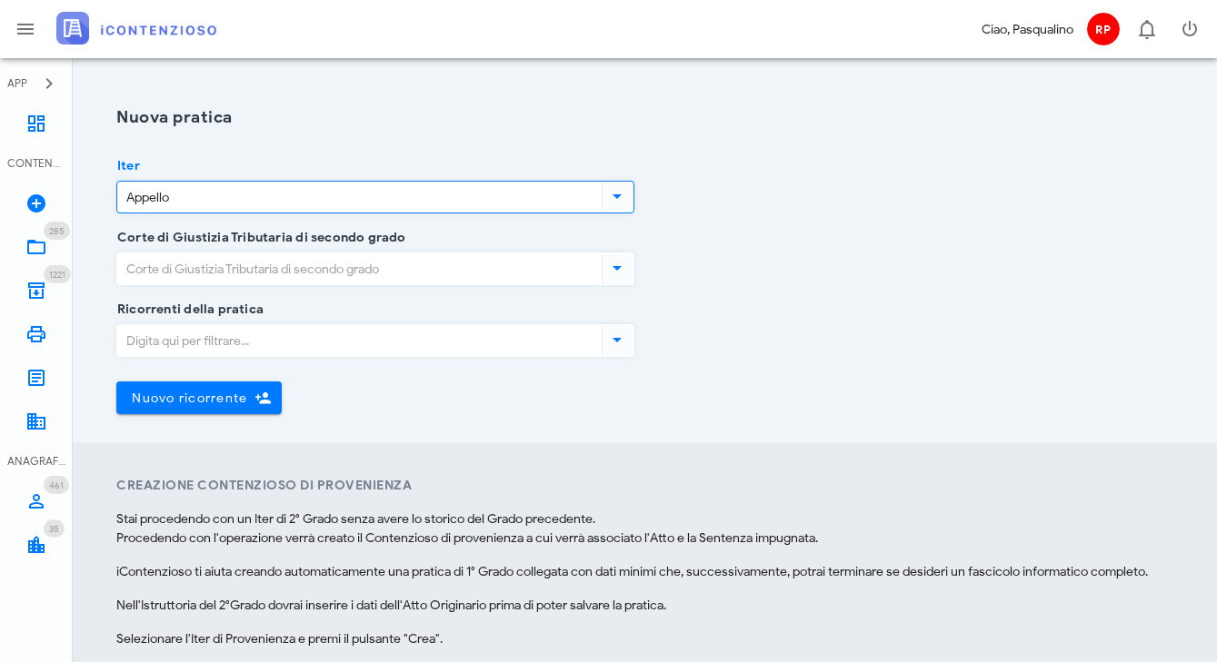
click at [342, 264] on input "Corte di Giustizia Tributaria di secondo grado" at bounding box center [357, 269] width 481 height 31
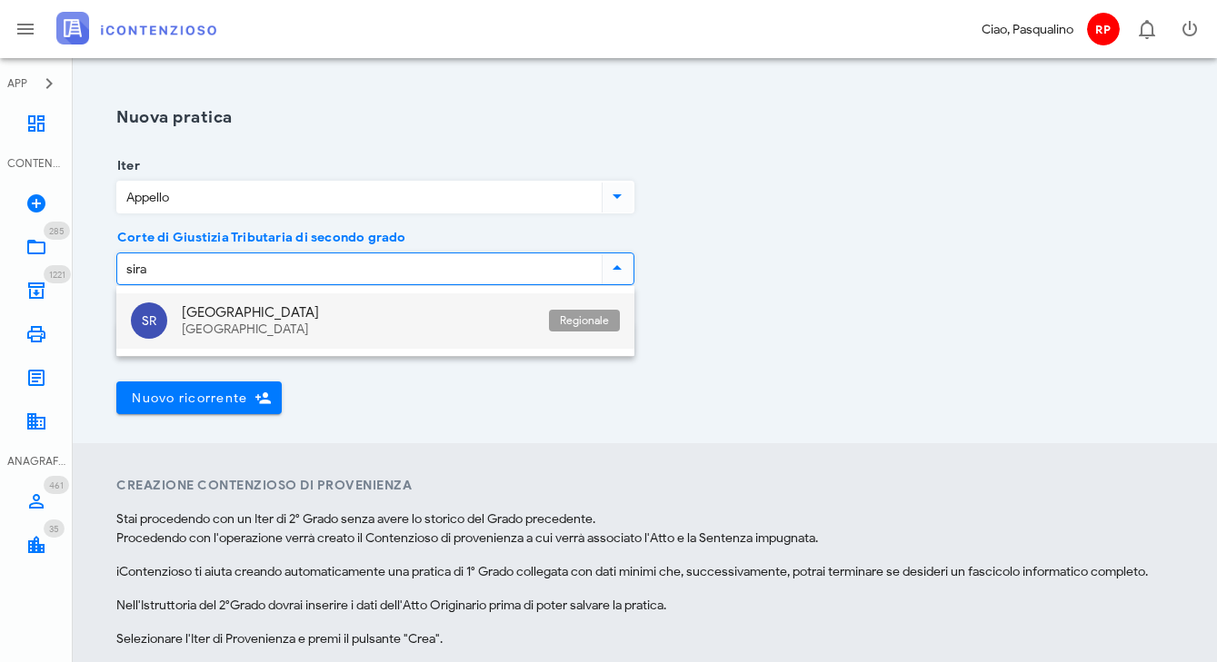
drag, startPoint x: 298, startPoint y: 337, endPoint x: 257, endPoint y: 359, distance: 46.3
click at [296, 336] on div "[GEOGRAPHIC_DATA]" at bounding box center [358, 330] width 353 height 15
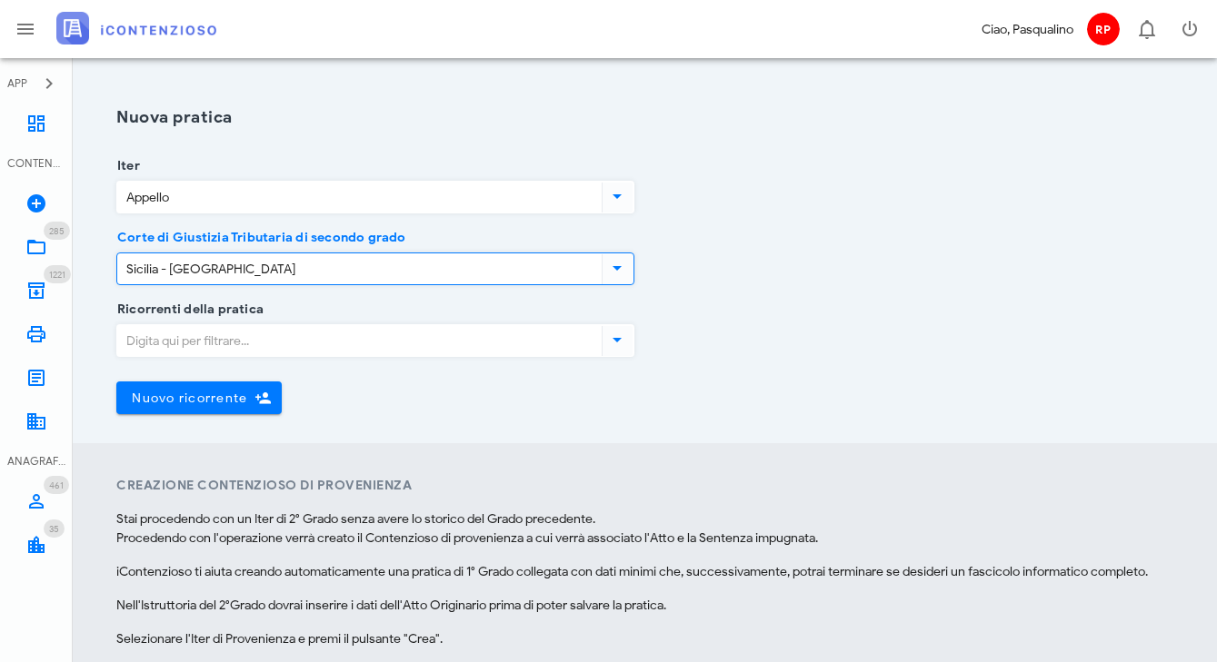
type input "Sicilia - [GEOGRAPHIC_DATA]"
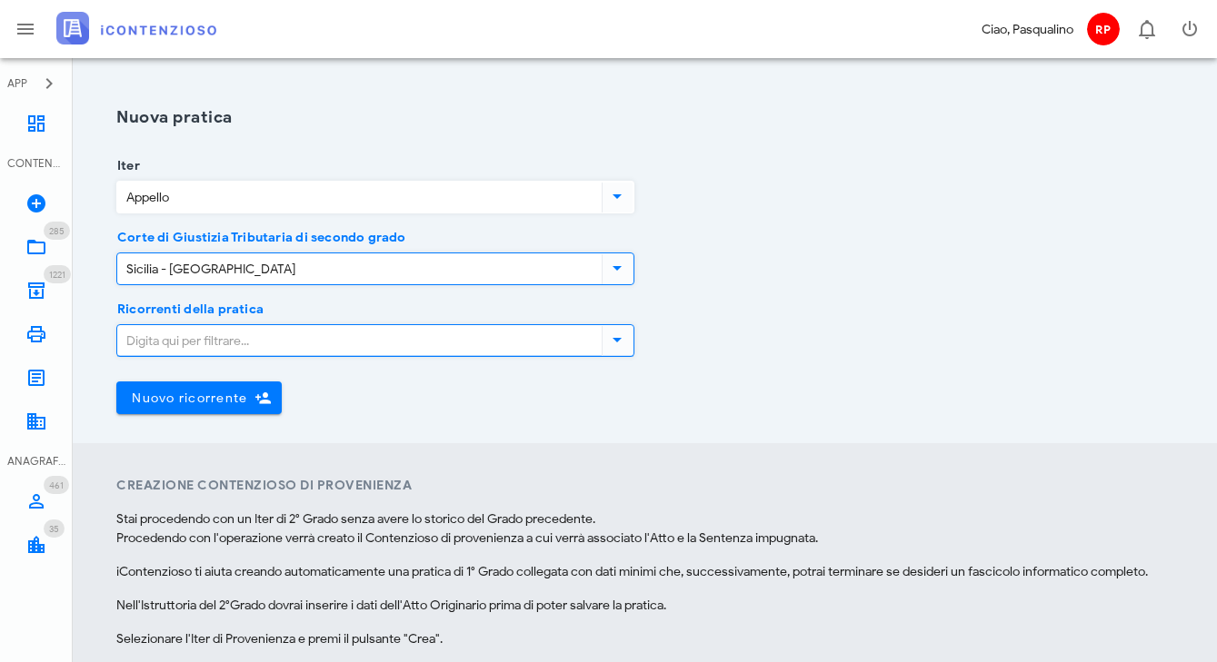
click at [246, 346] on input "Ricorrenti della pratica" at bounding box center [357, 340] width 481 height 31
